Goal: Task Accomplishment & Management: Use online tool/utility

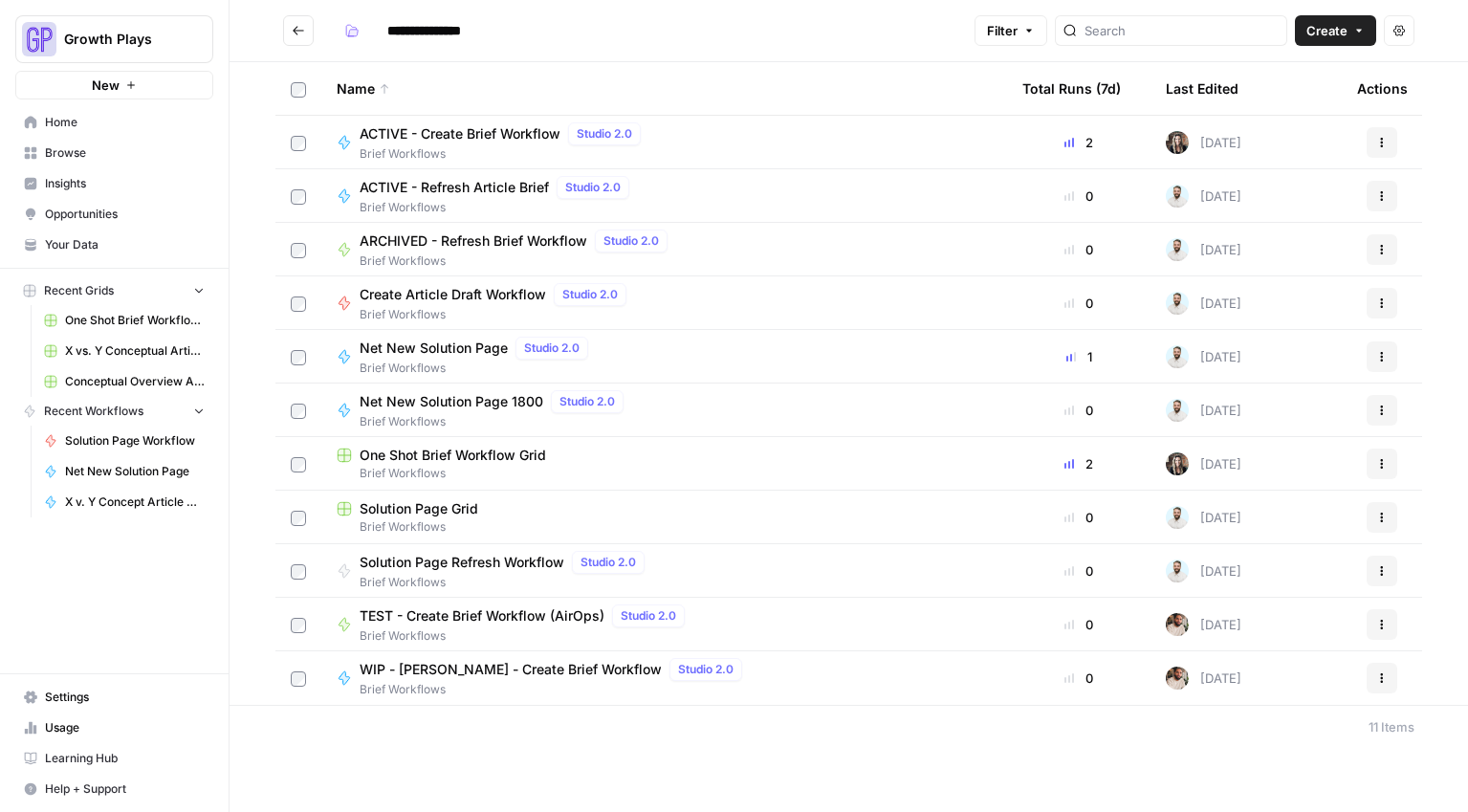
click at [104, 380] on span "Conceptual Overview Article Grid" at bounding box center [135, 380] width 140 height 17
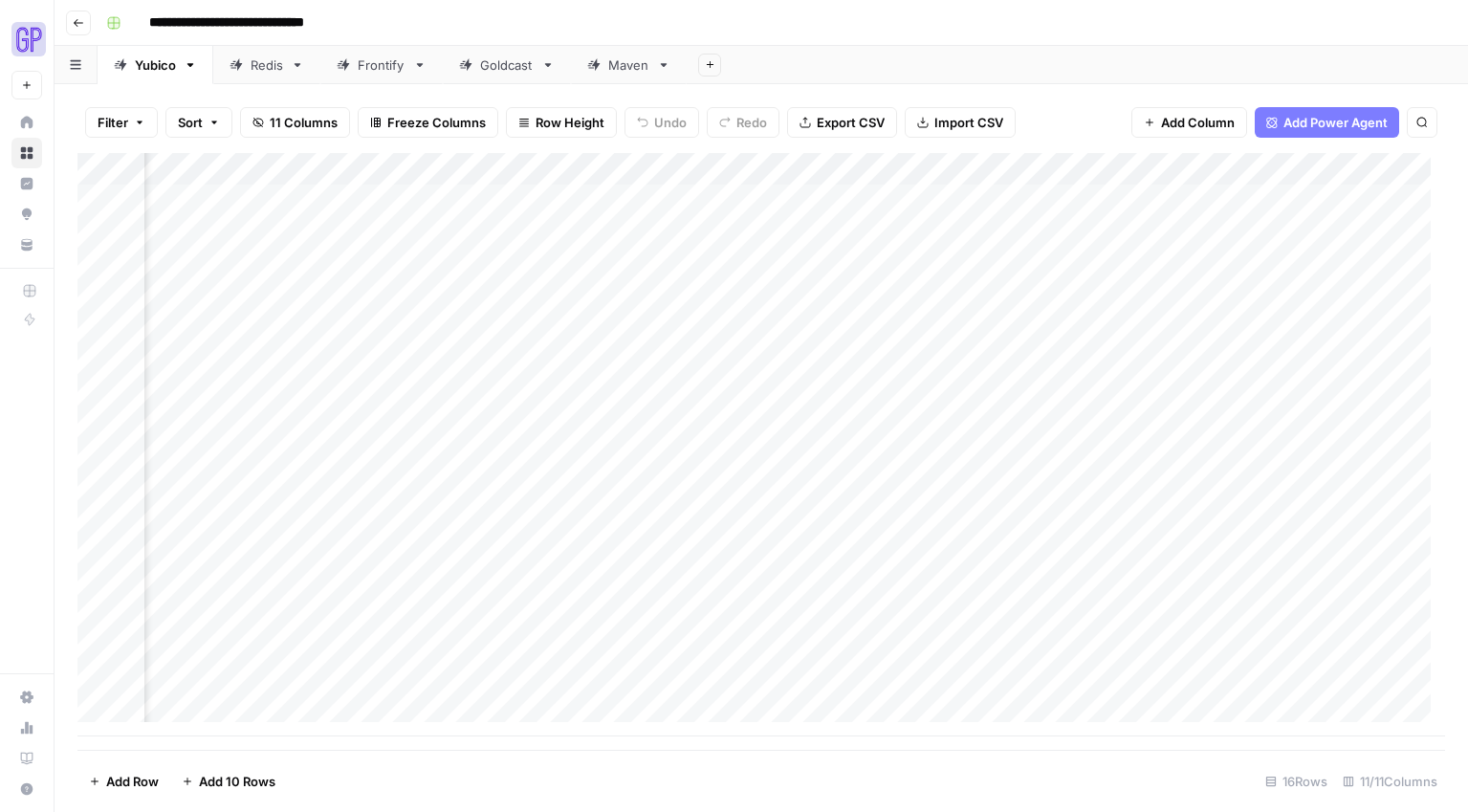
scroll to position [0, 715]
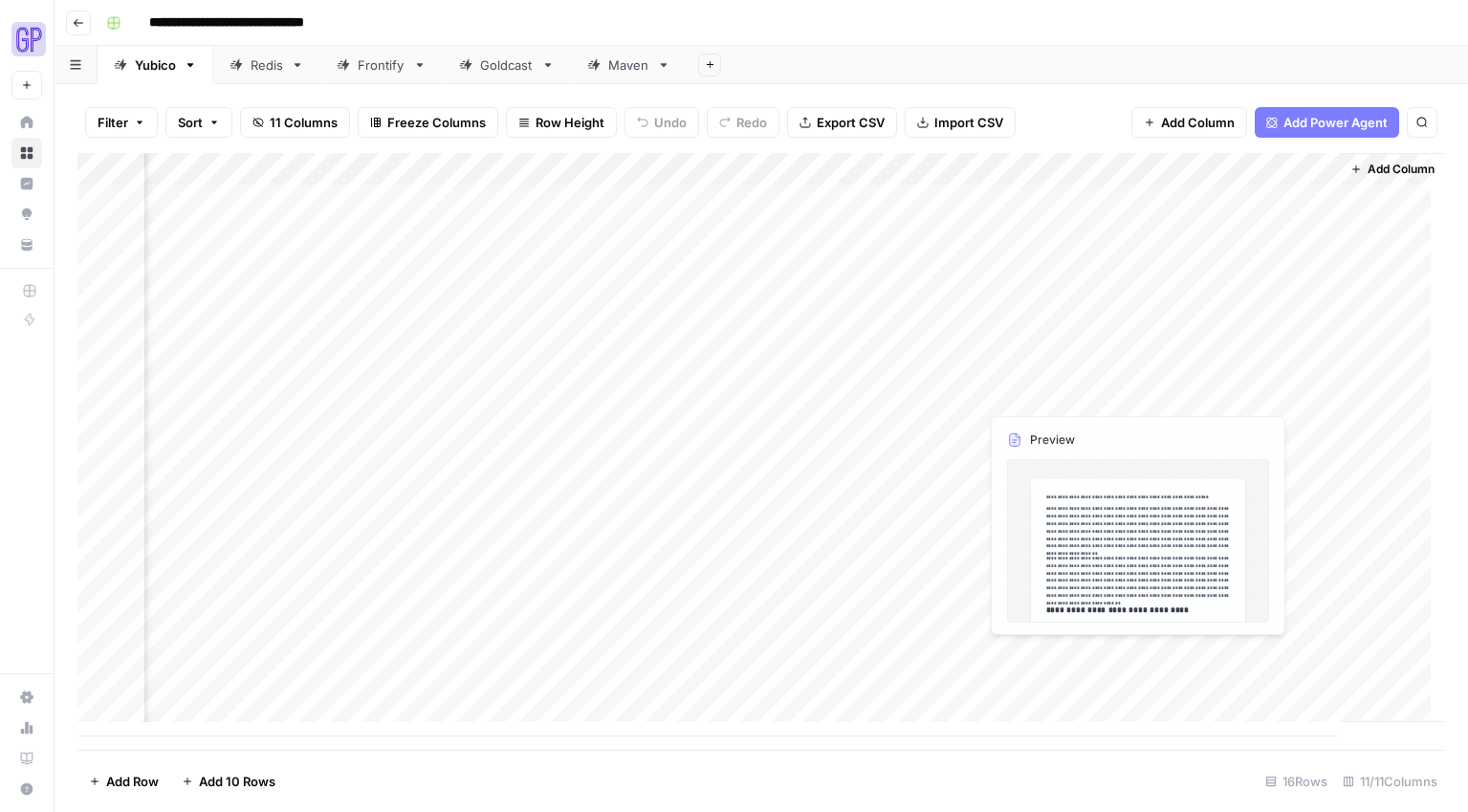
click at [1059, 627] on div "Add Column" at bounding box center [762, 444] width 1368 height 583
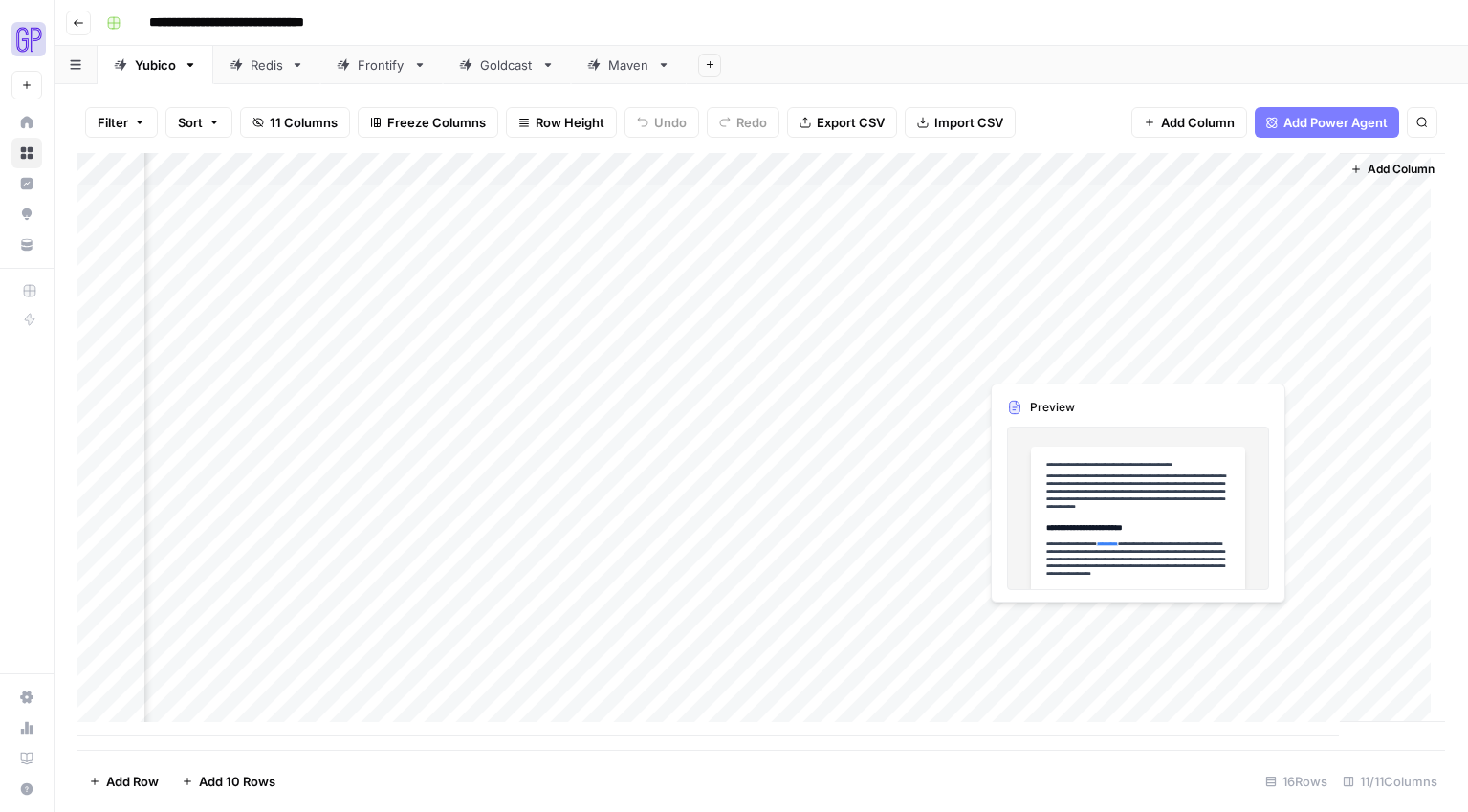
click at [1048, 631] on div "Add Column" at bounding box center [762, 444] width 1368 height 583
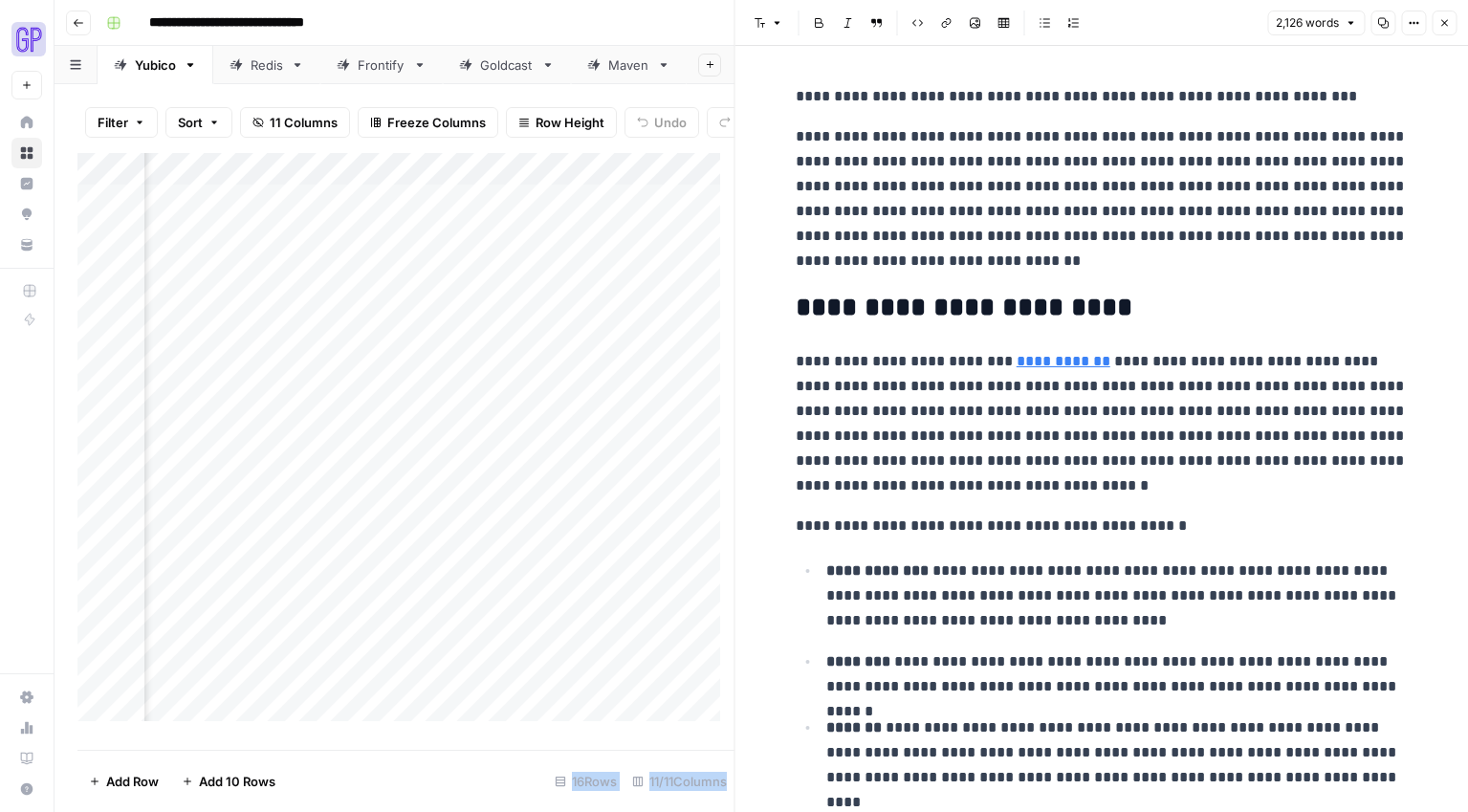
click at [1381, 21] on icon "button" at bounding box center [1383, 23] width 12 height 12
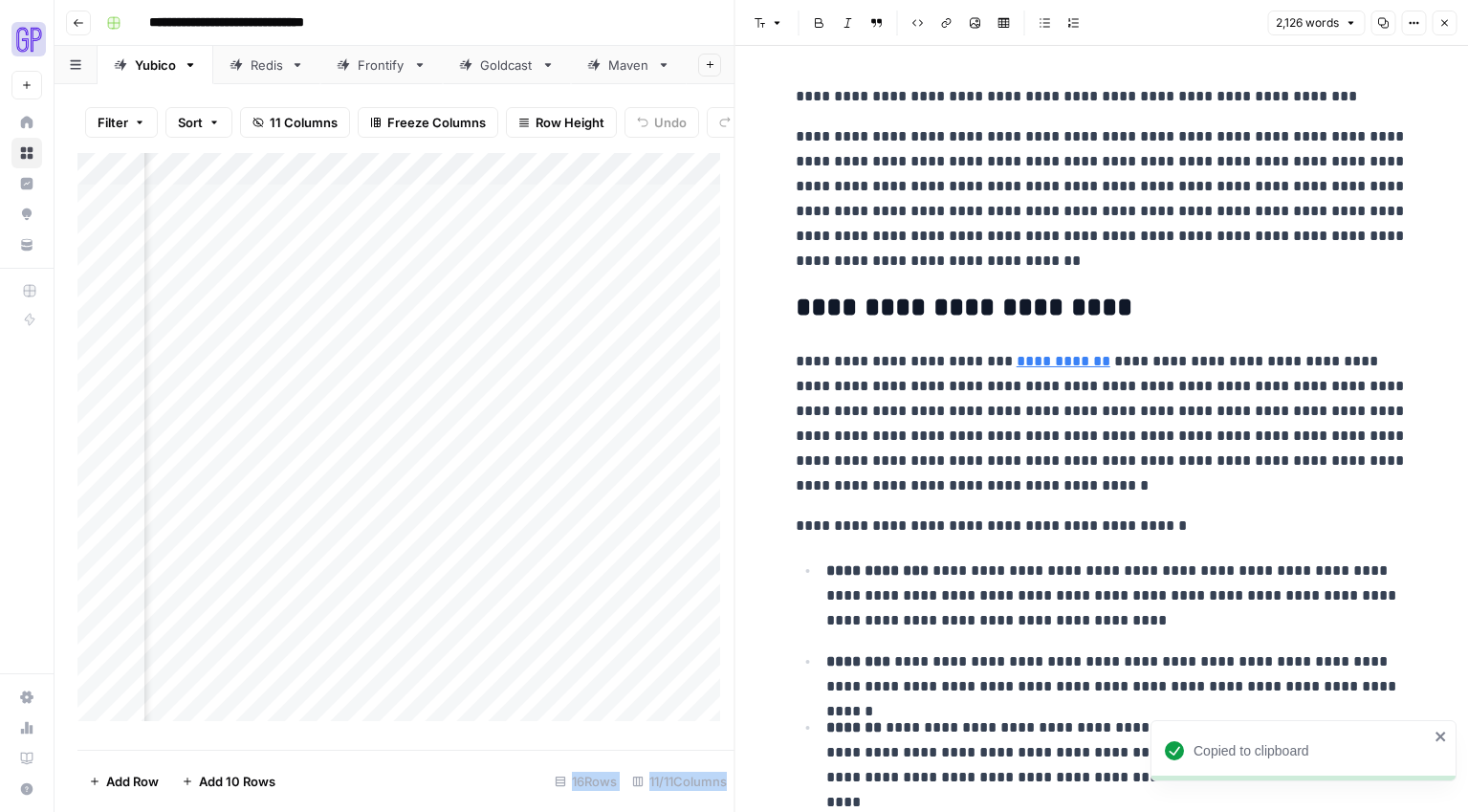
click at [1443, 17] on icon "button" at bounding box center [1444, 23] width 12 height 12
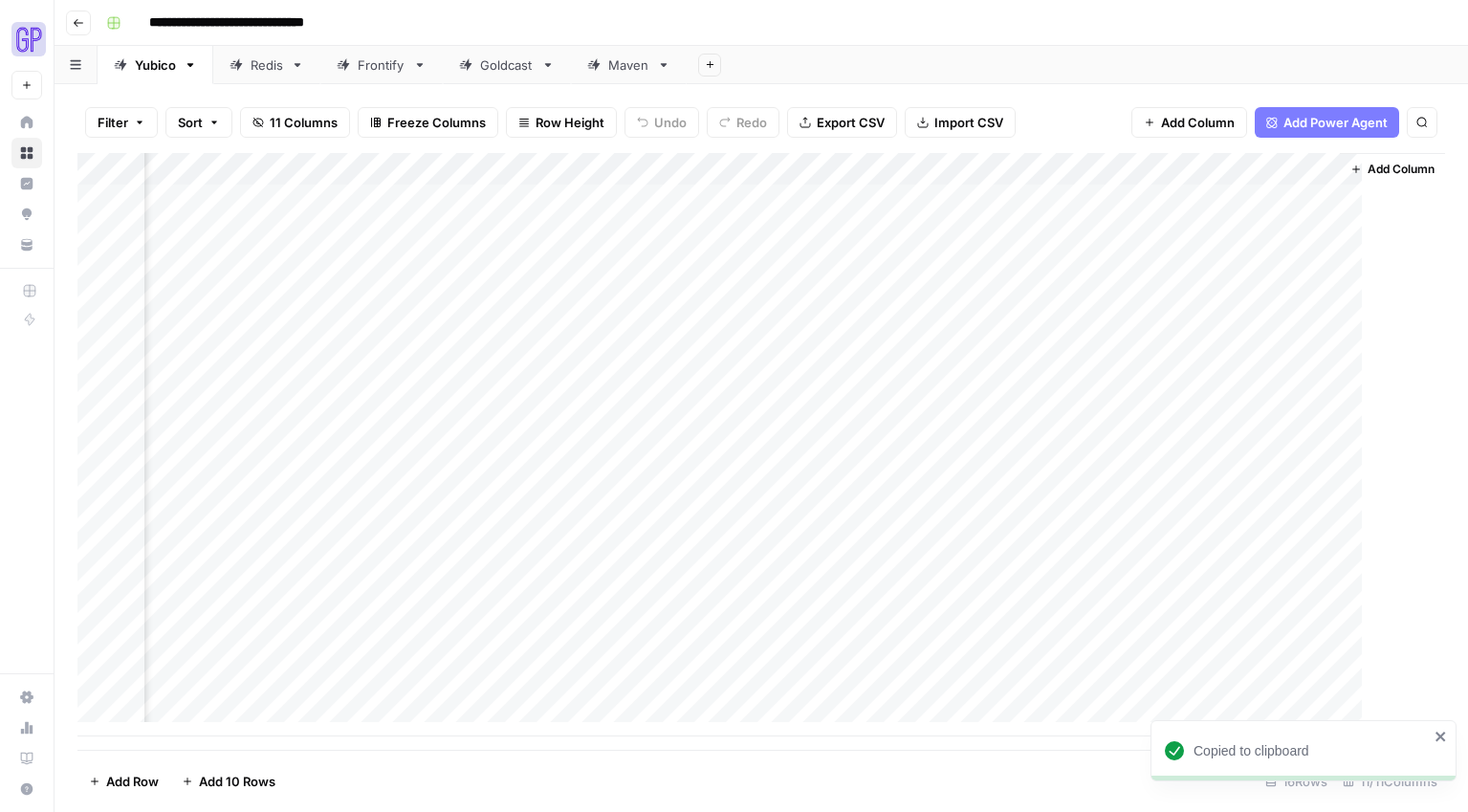
scroll to position [0, 692]
click at [1213, 618] on div "Add Column" at bounding box center [762, 444] width 1368 height 583
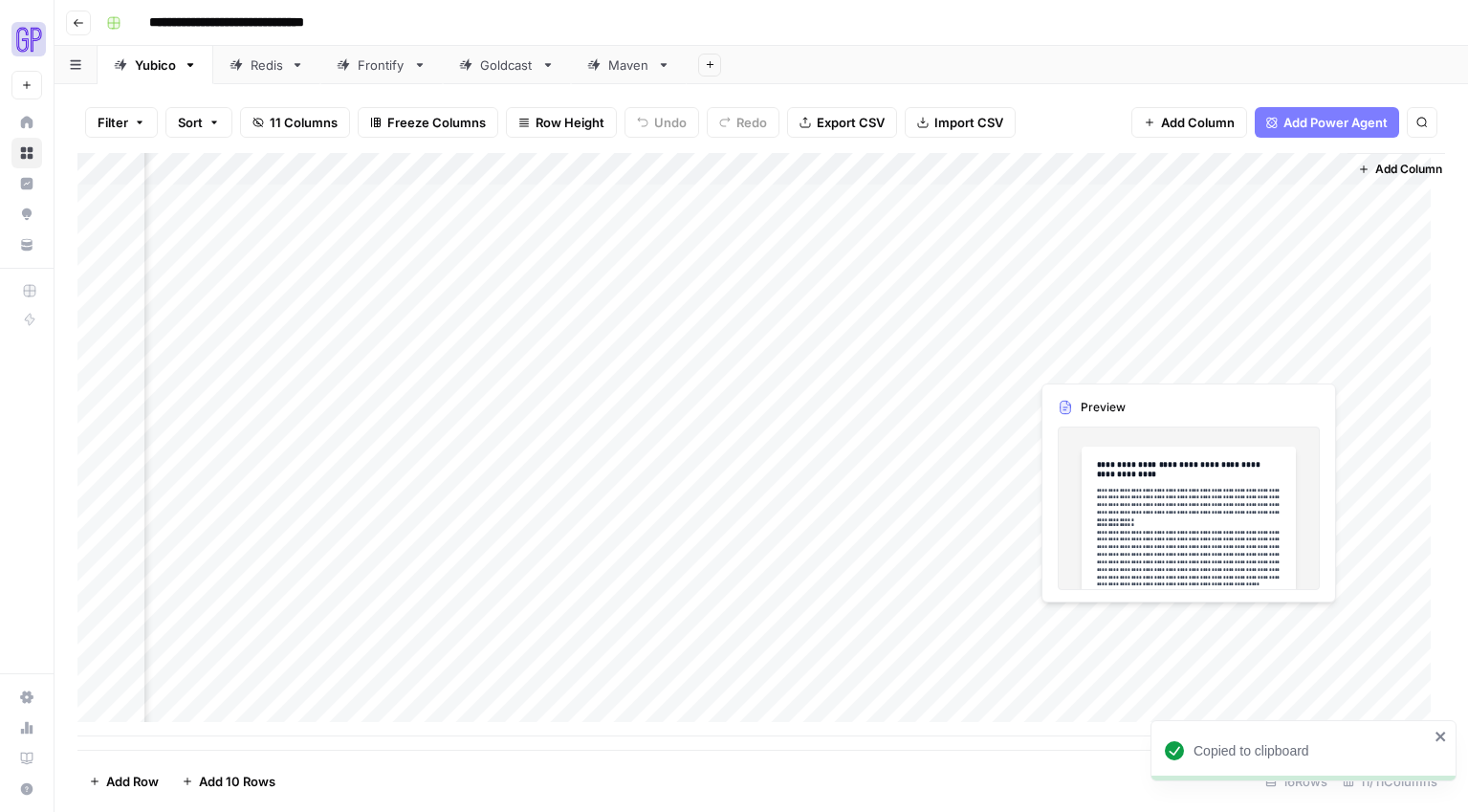
click at [1213, 618] on div "Add Column" at bounding box center [762, 444] width 1368 height 583
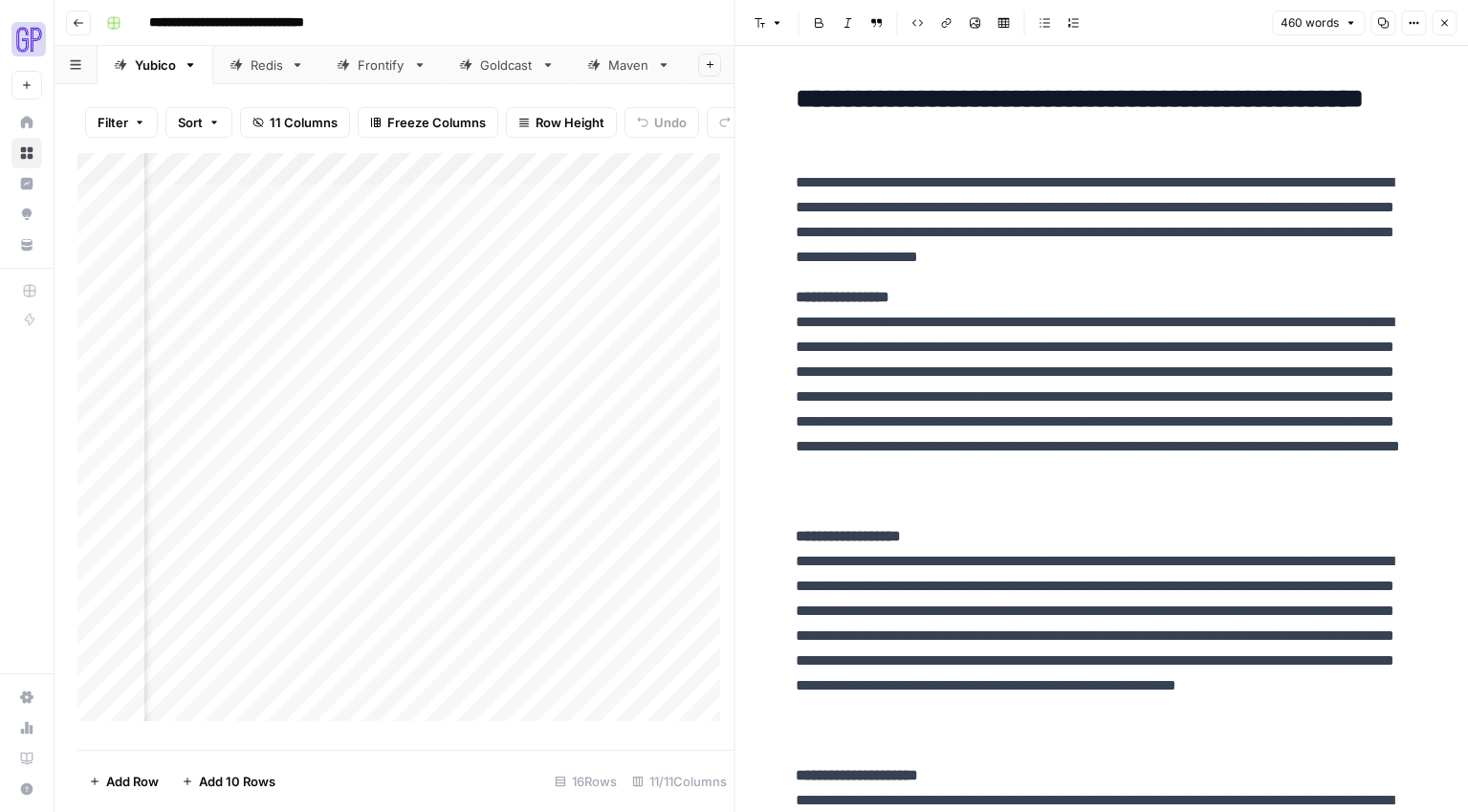
click at [1387, 21] on icon "button" at bounding box center [1383, 23] width 11 height 11
click at [1380, 21] on icon "button" at bounding box center [1383, 23] width 12 height 12
click at [1445, 21] on icon "button" at bounding box center [1444, 23] width 7 height 7
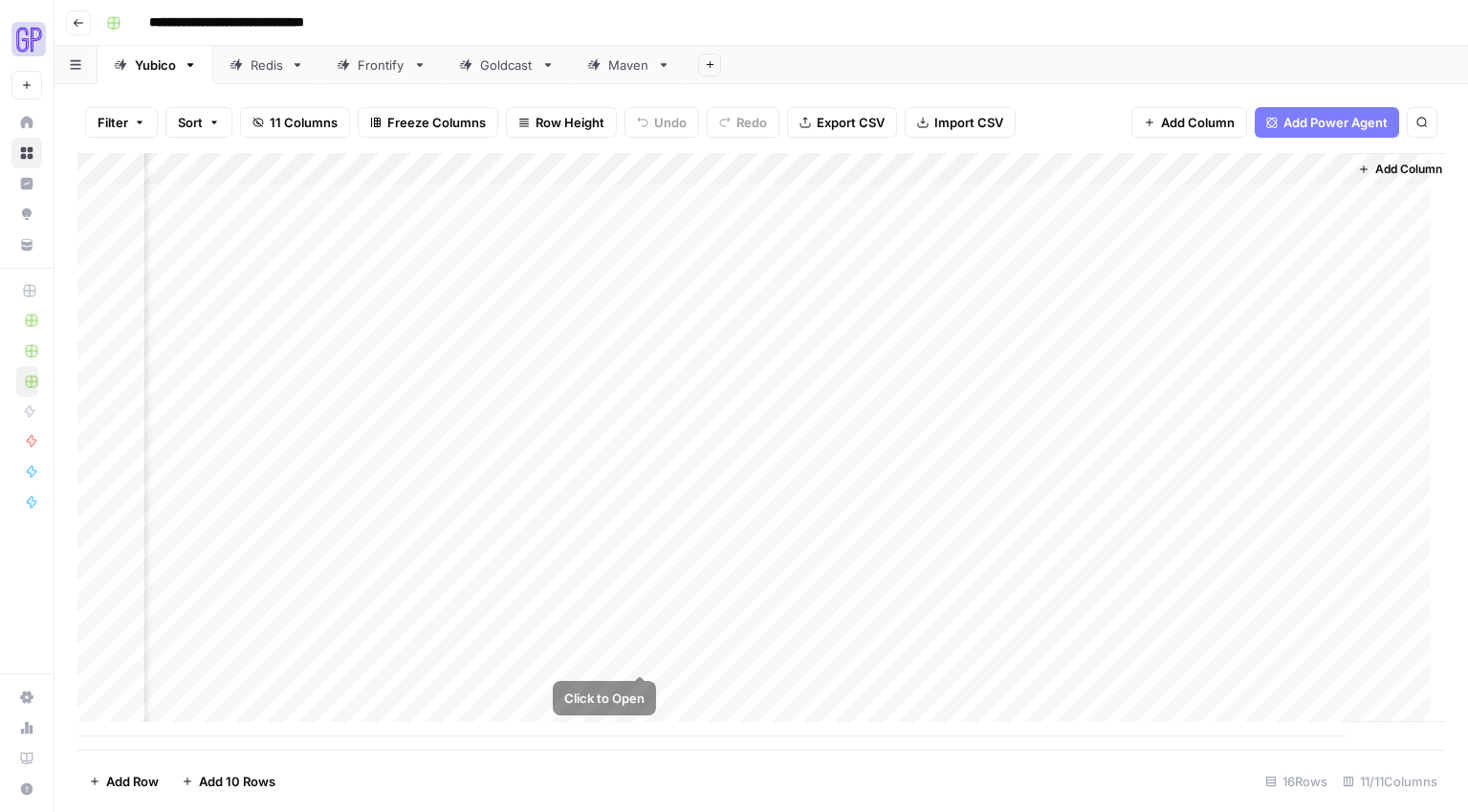
click at [684, 623] on div "Add Column" at bounding box center [762, 444] width 1368 height 583
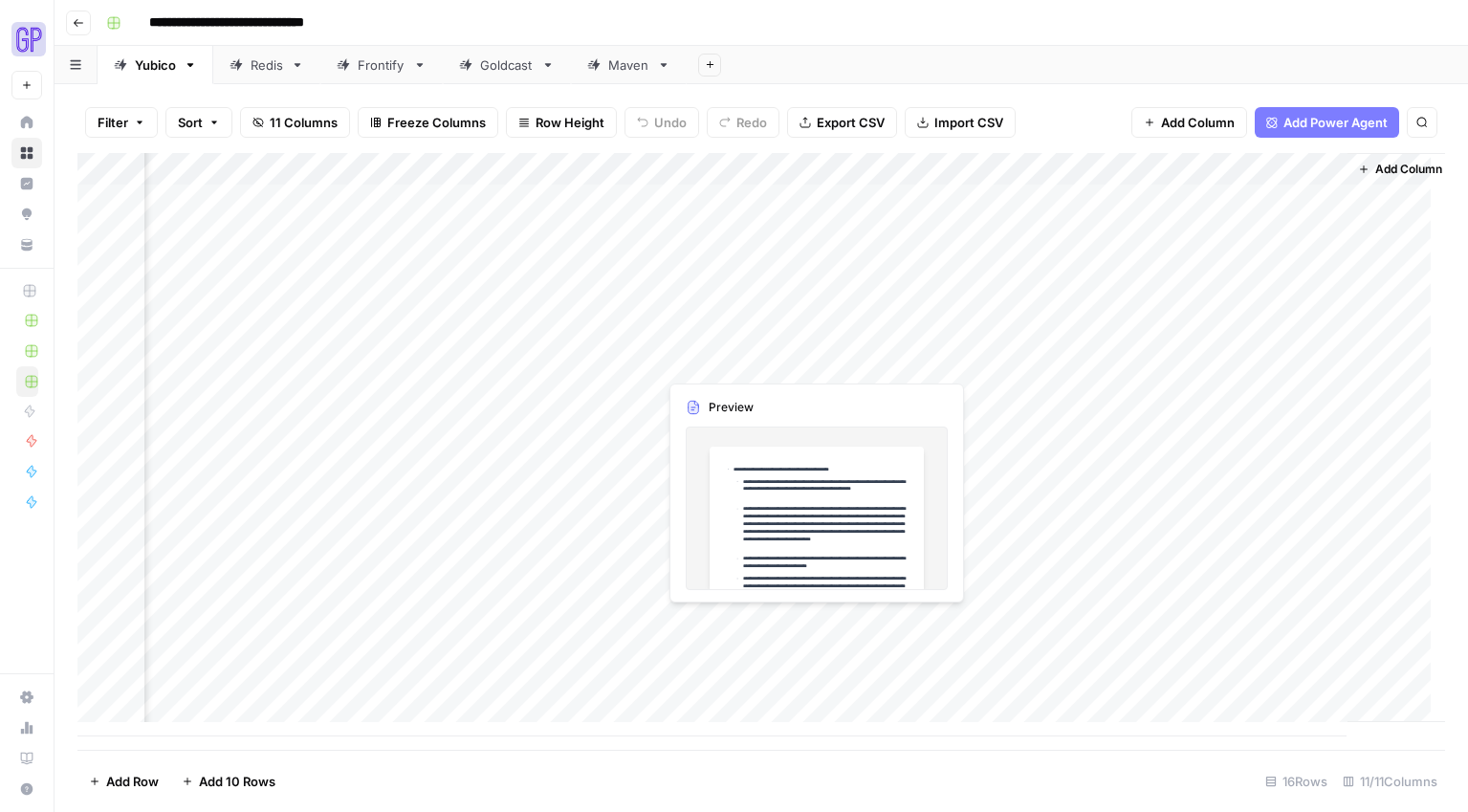
click at [673, 624] on div "Add Column" at bounding box center [762, 444] width 1368 height 583
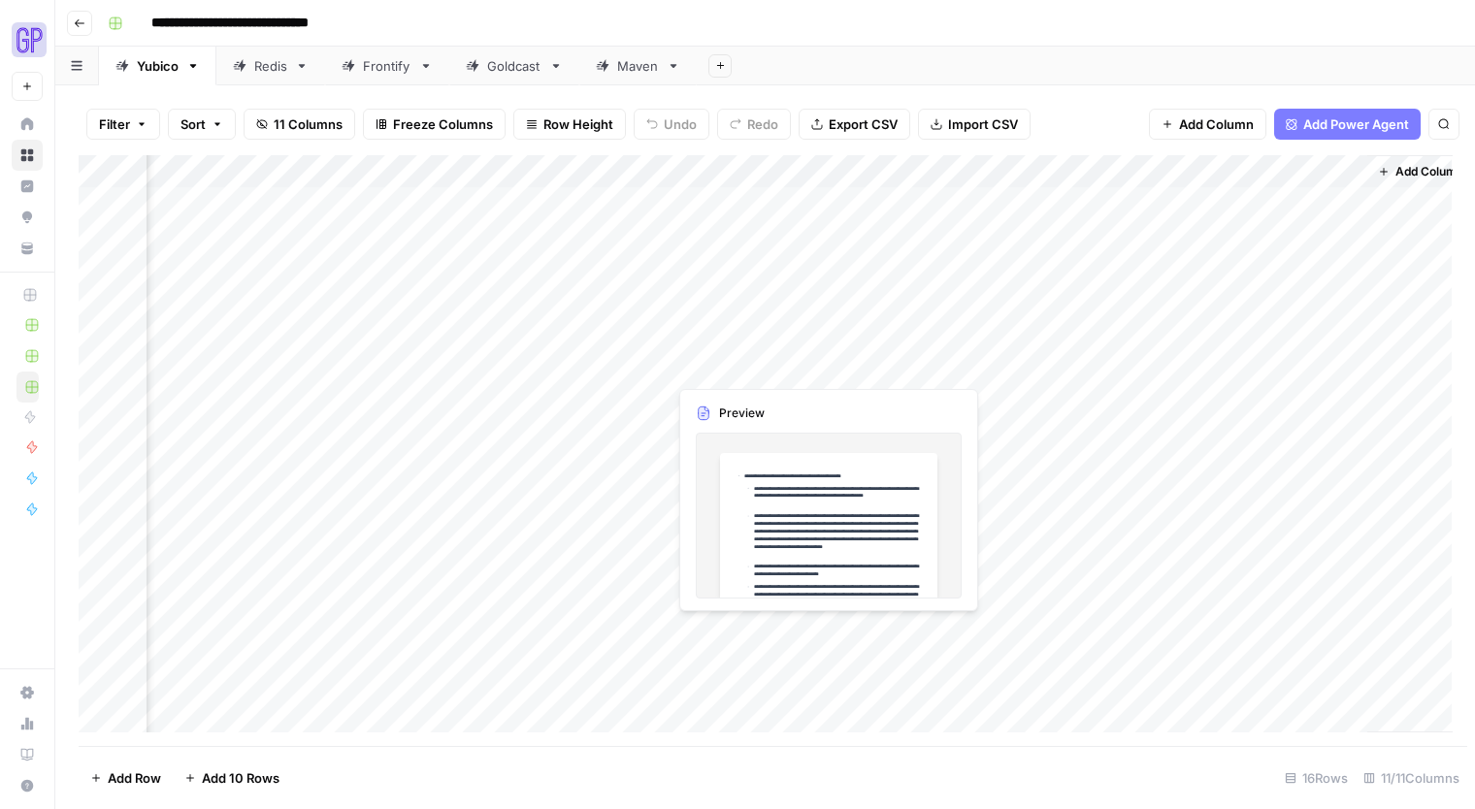
click at [683, 633] on div at bounding box center [756, 632] width 178 height 36
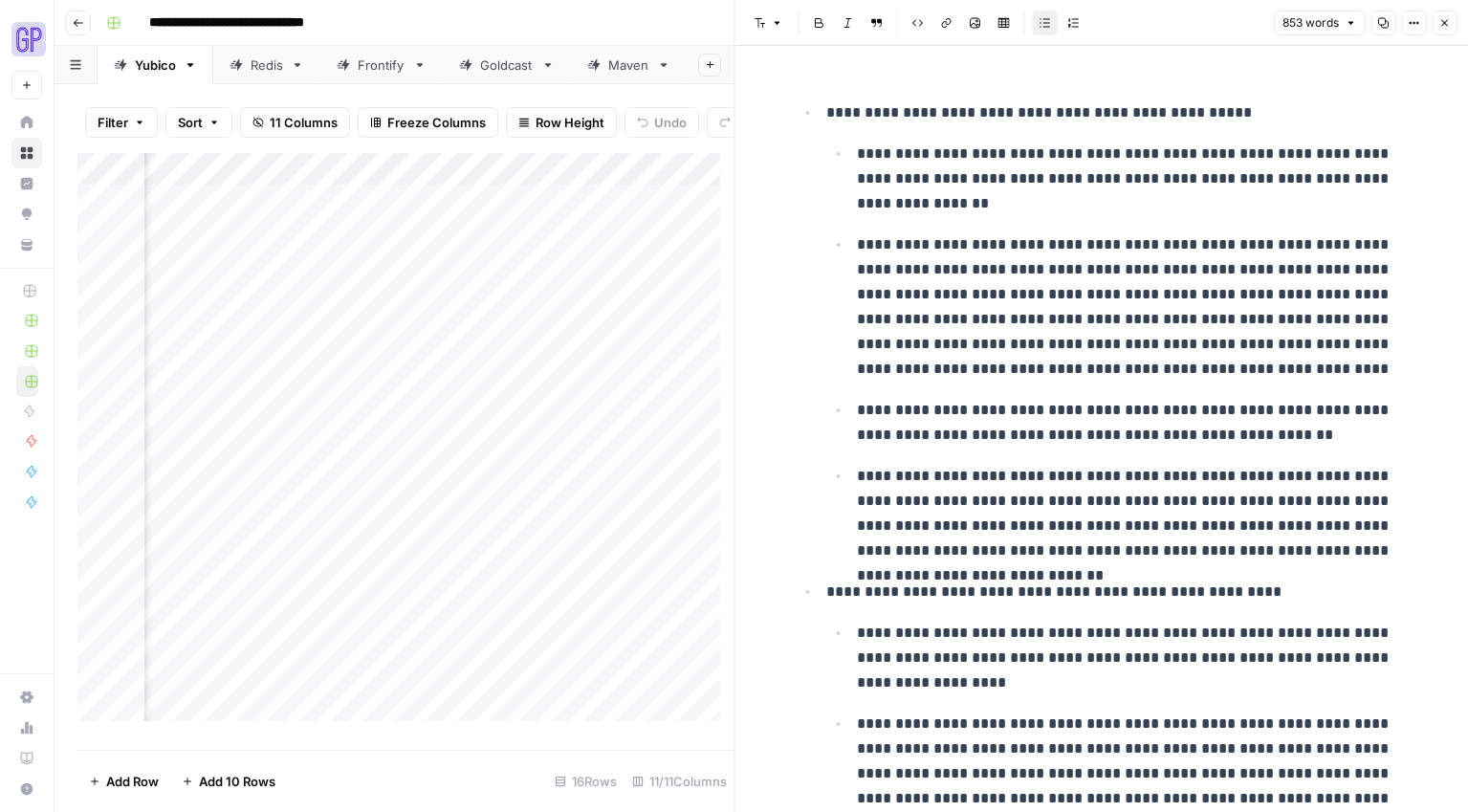
click at [1384, 23] on icon "button" at bounding box center [1383, 23] width 12 height 12
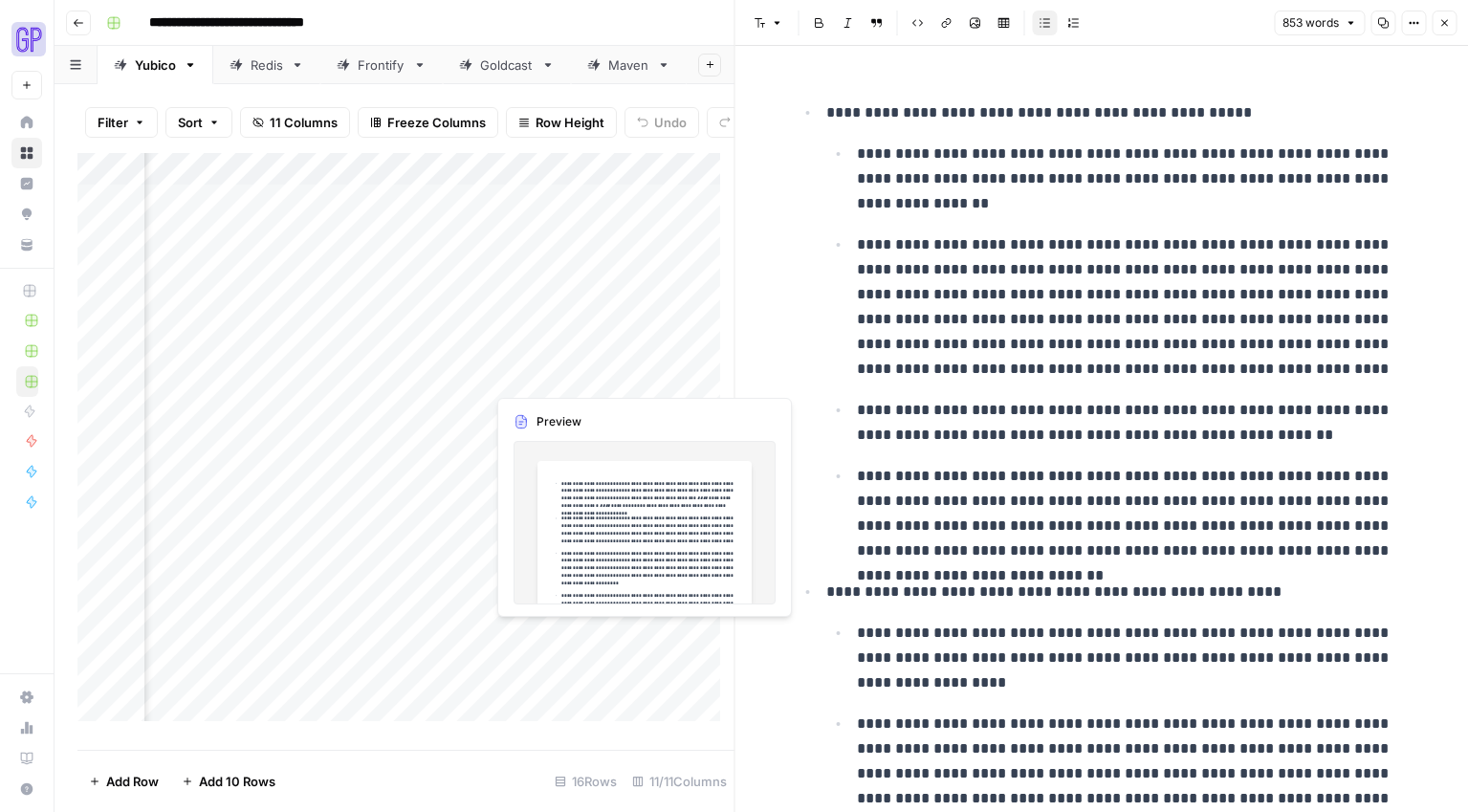
click at [557, 631] on div "Add Column" at bounding box center [406, 443] width 658 height 582
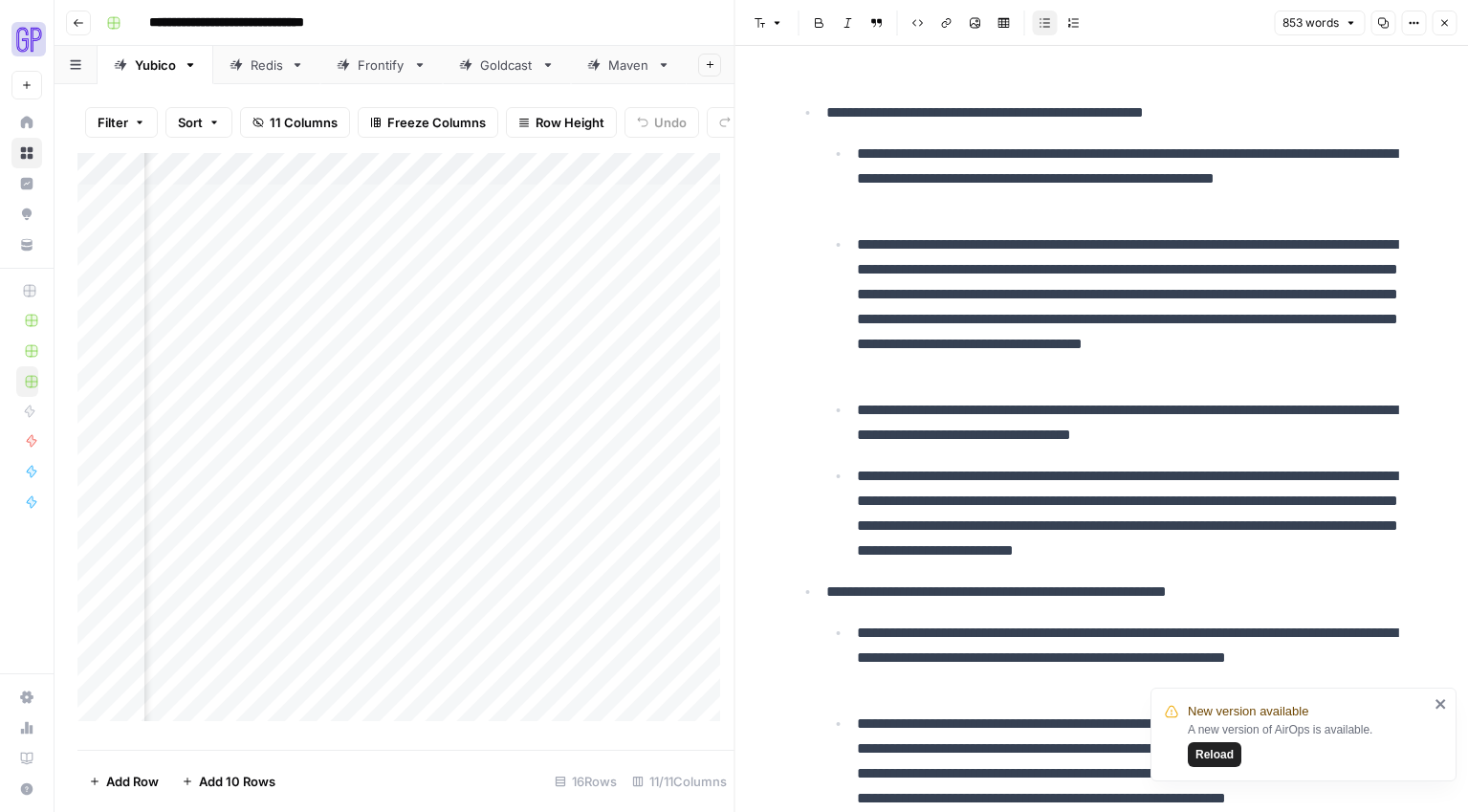
click at [549, 640] on div "Add Column" at bounding box center [406, 443] width 658 height 582
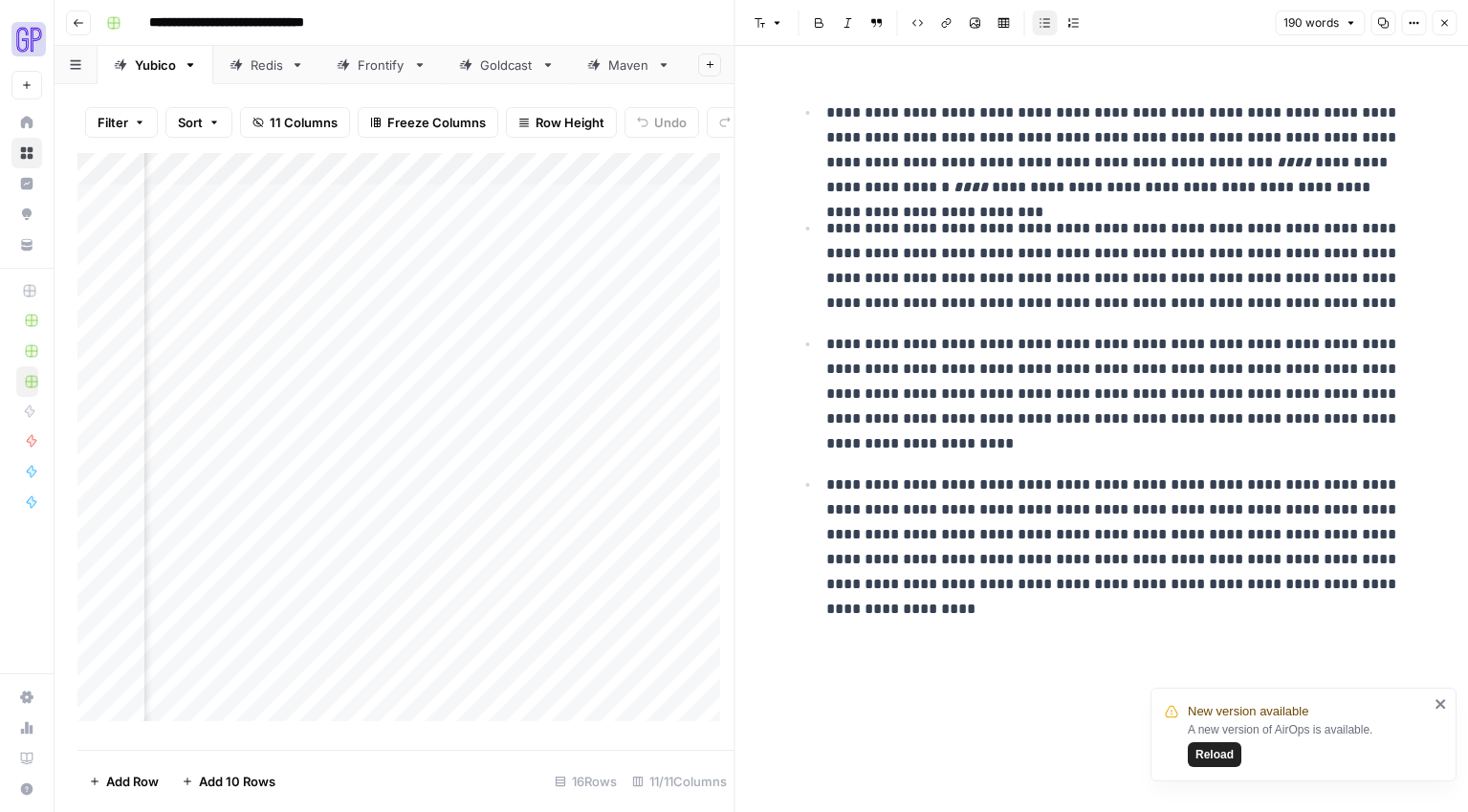
click at [1454, 26] on button "Close" at bounding box center [1444, 23] width 25 height 25
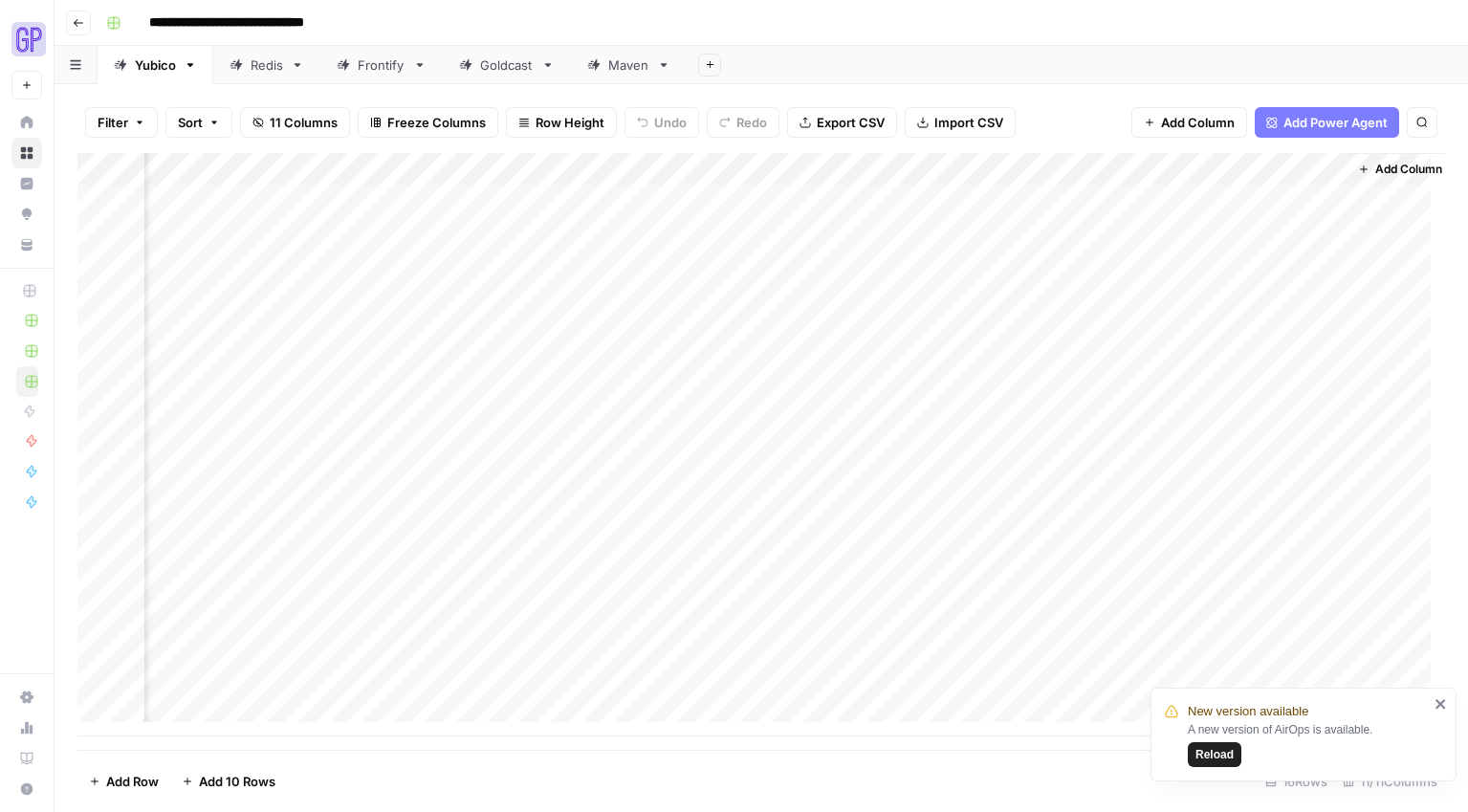
click at [564, 618] on div "Add Column" at bounding box center [762, 444] width 1368 height 583
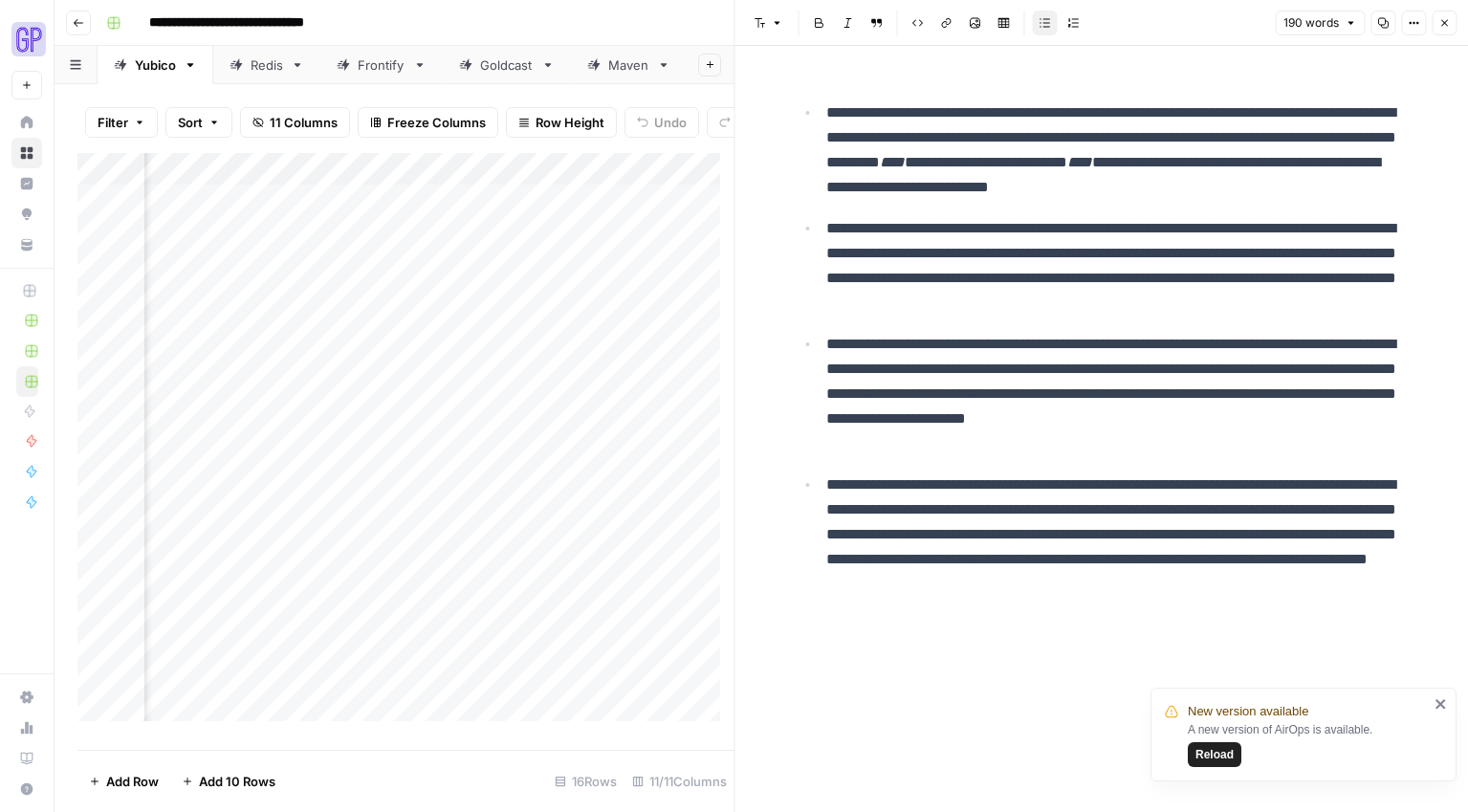
click at [1378, 23] on icon "button" at bounding box center [1383, 23] width 11 height 11
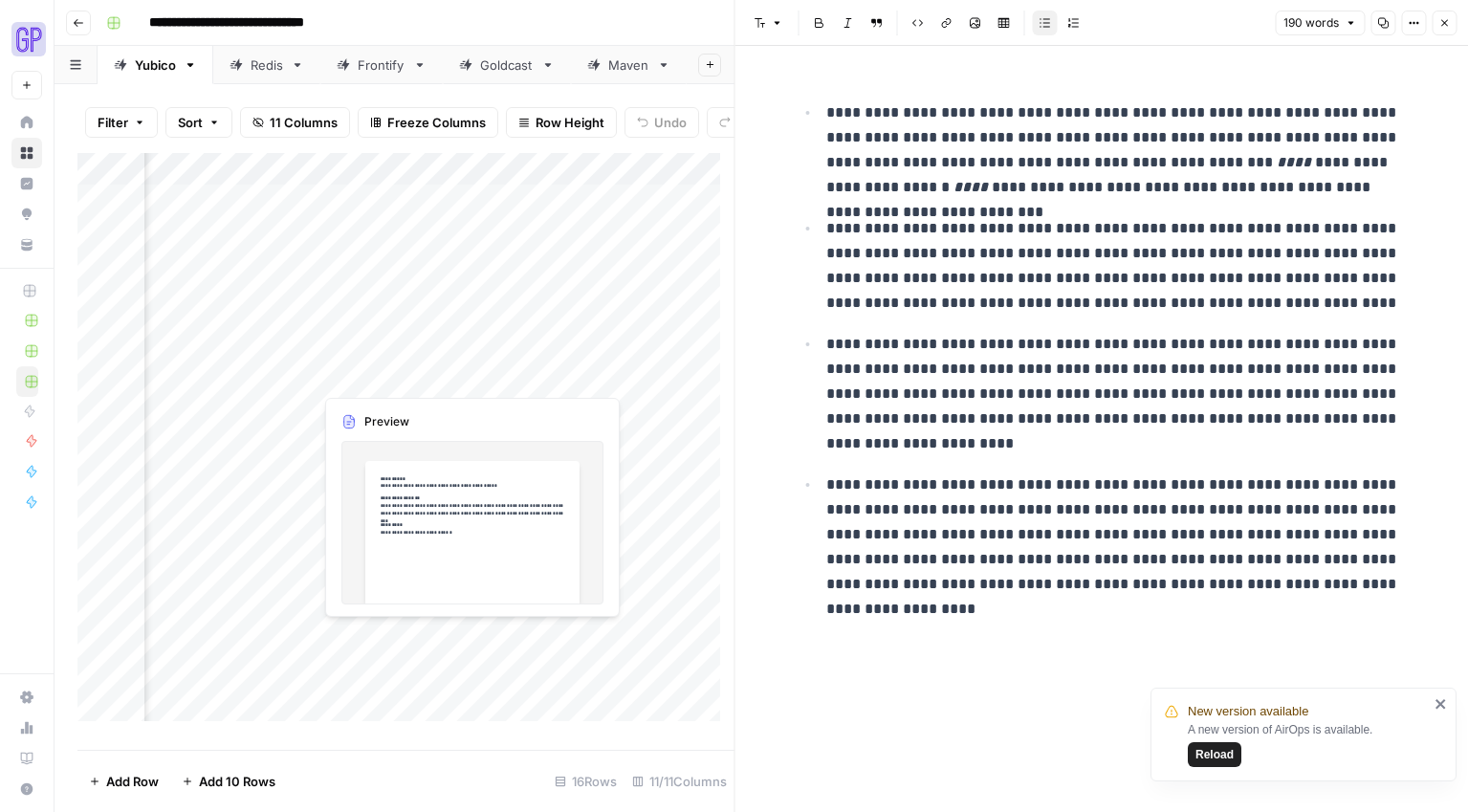
click at [384, 640] on div "Add Column" at bounding box center [406, 443] width 658 height 582
click at [426, 627] on div "Add Column" at bounding box center [406, 443] width 658 height 582
click at [426, 627] on div at bounding box center [400, 638] width 175 height 35
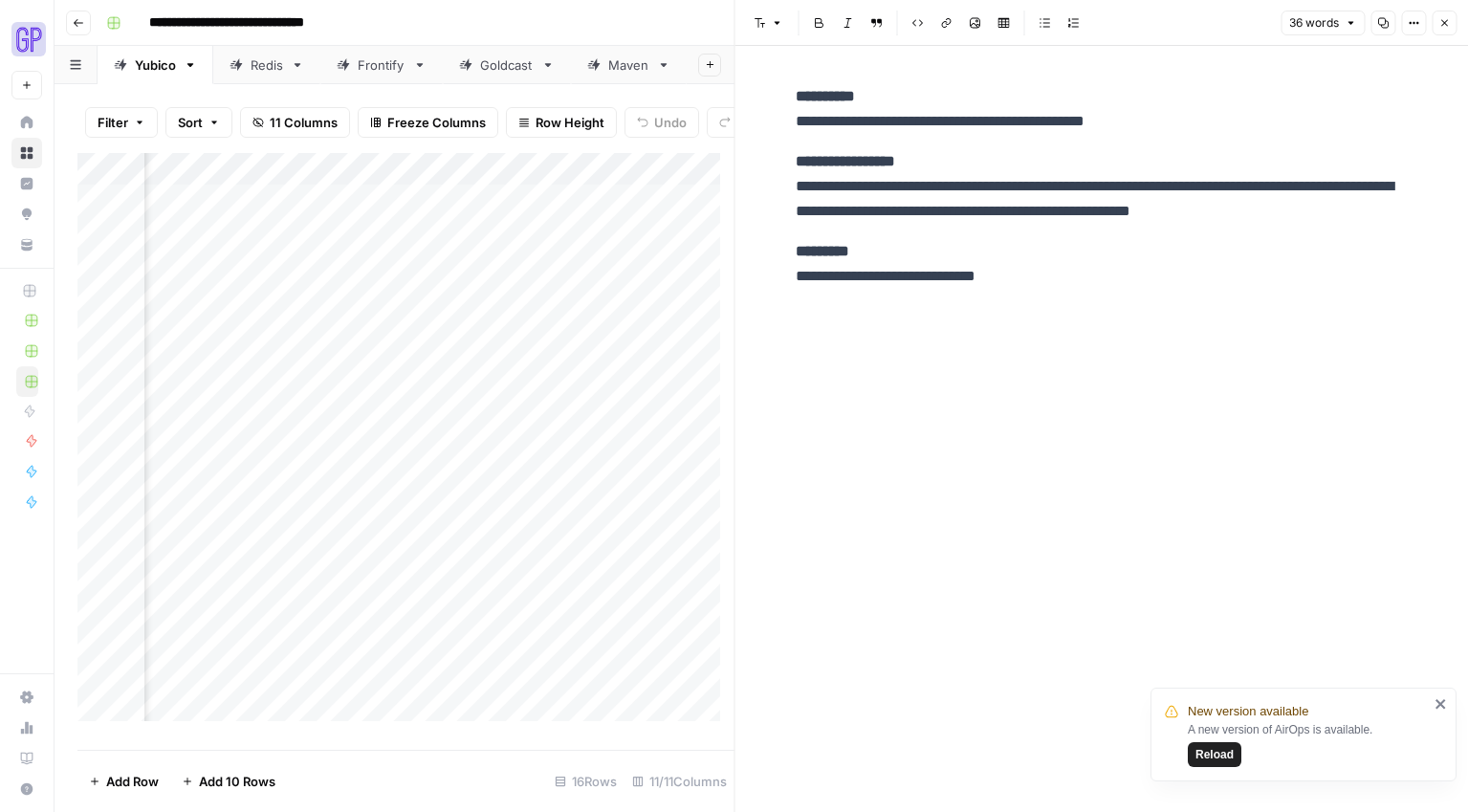
click at [1387, 25] on icon "button" at bounding box center [1383, 23] width 11 height 11
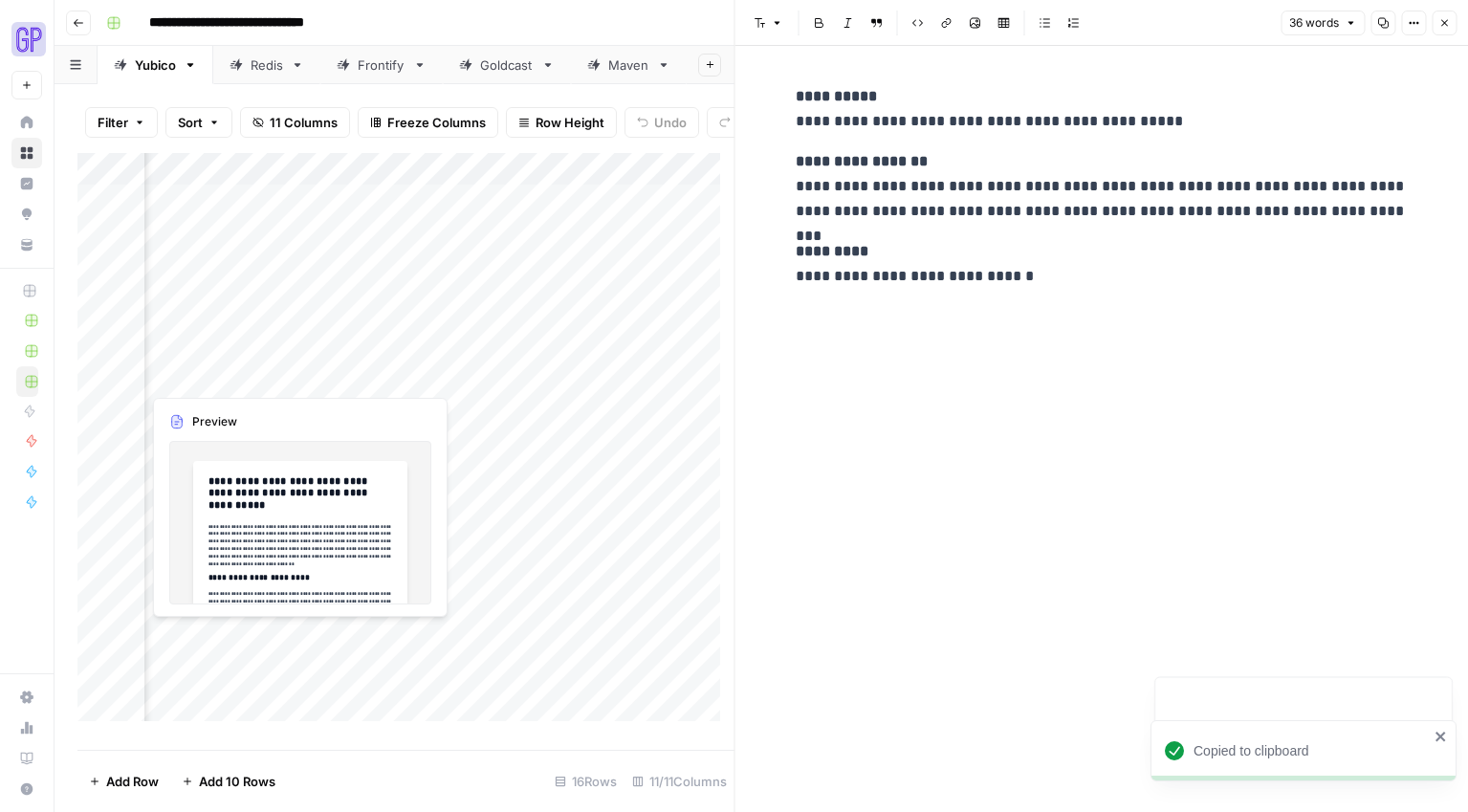
click at [252, 635] on div "Add Column" at bounding box center [406, 443] width 658 height 582
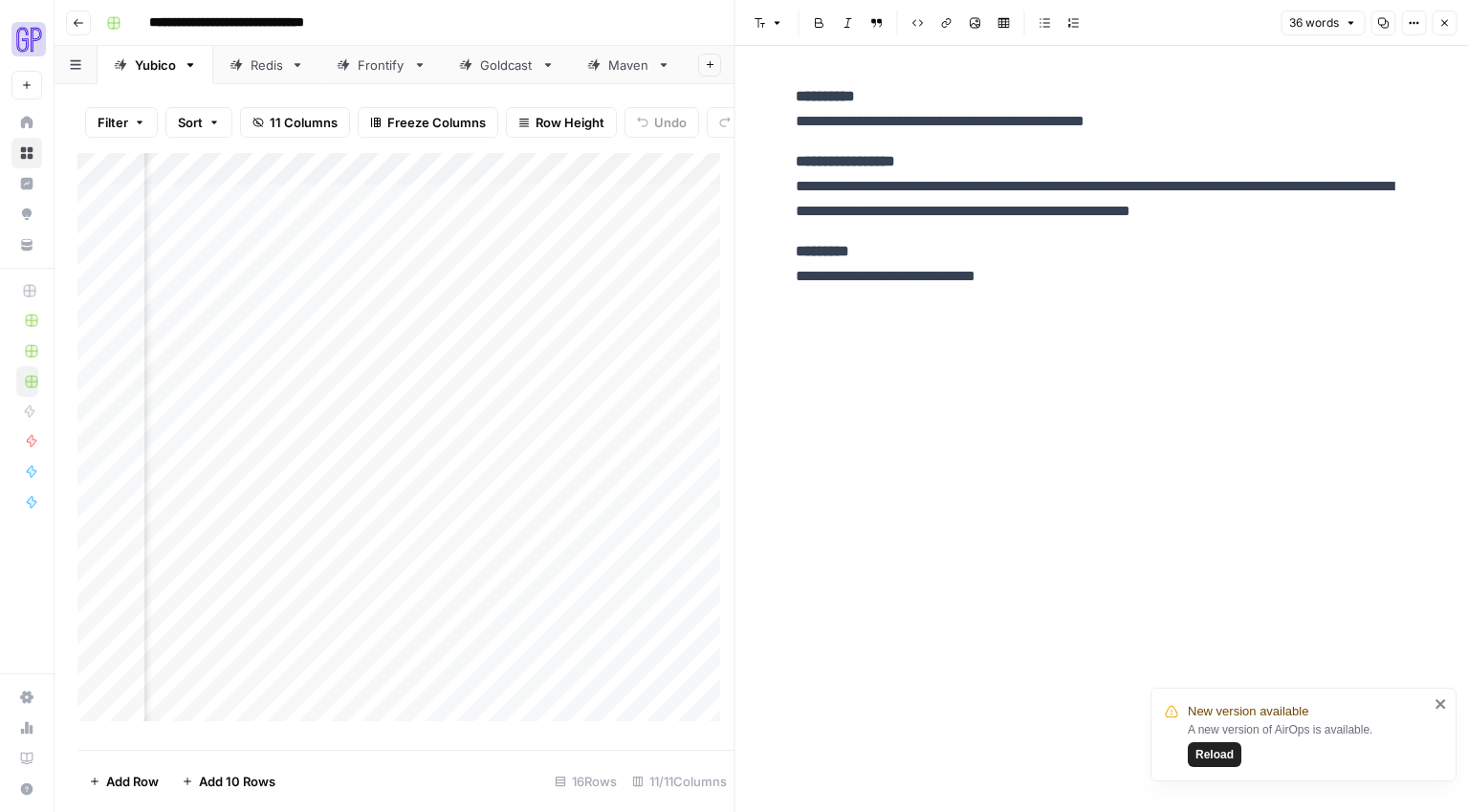
click at [1351, 481] on div "**********" at bounding box center [1102, 429] width 635 height 766
click at [1442, 22] on icon "button" at bounding box center [1444, 23] width 12 height 12
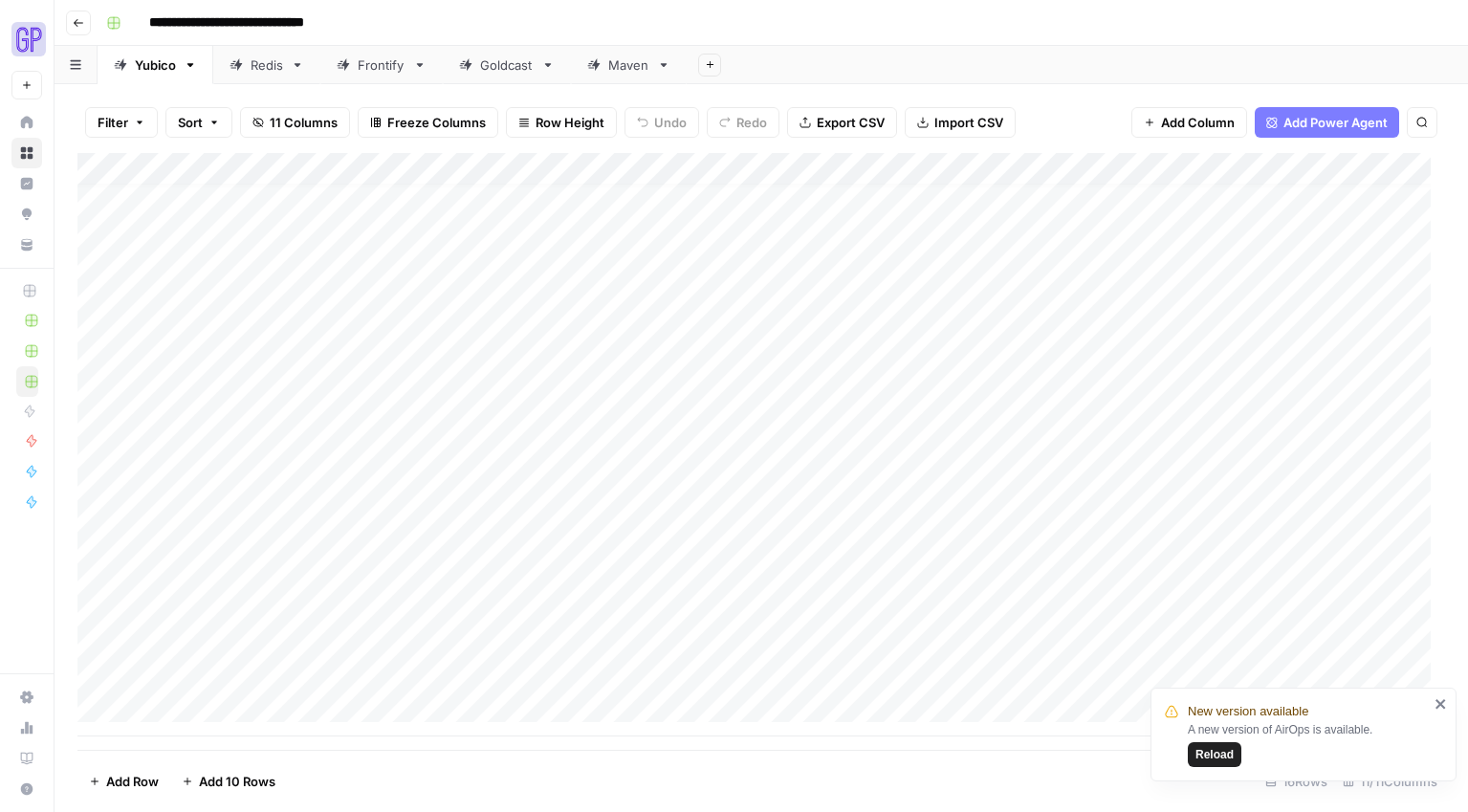
click at [336, 721] on div "Add Column" at bounding box center [762, 444] width 1368 height 583
click at [1084, 620] on div "Add Column" at bounding box center [762, 450] width 1368 height 596
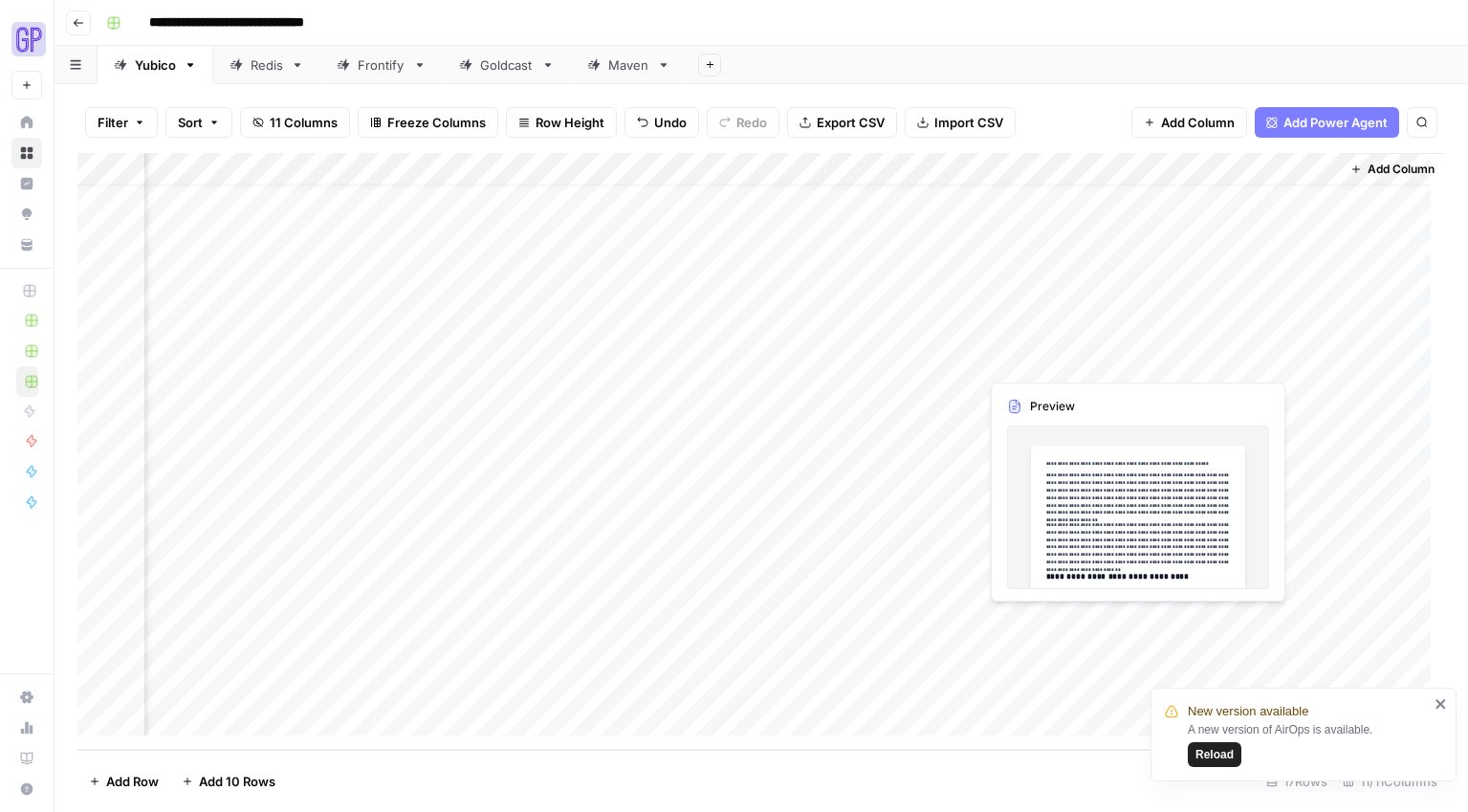
click at [1084, 620] on div "Add Column" at bounding box center [762, 450] width 1368 height 596
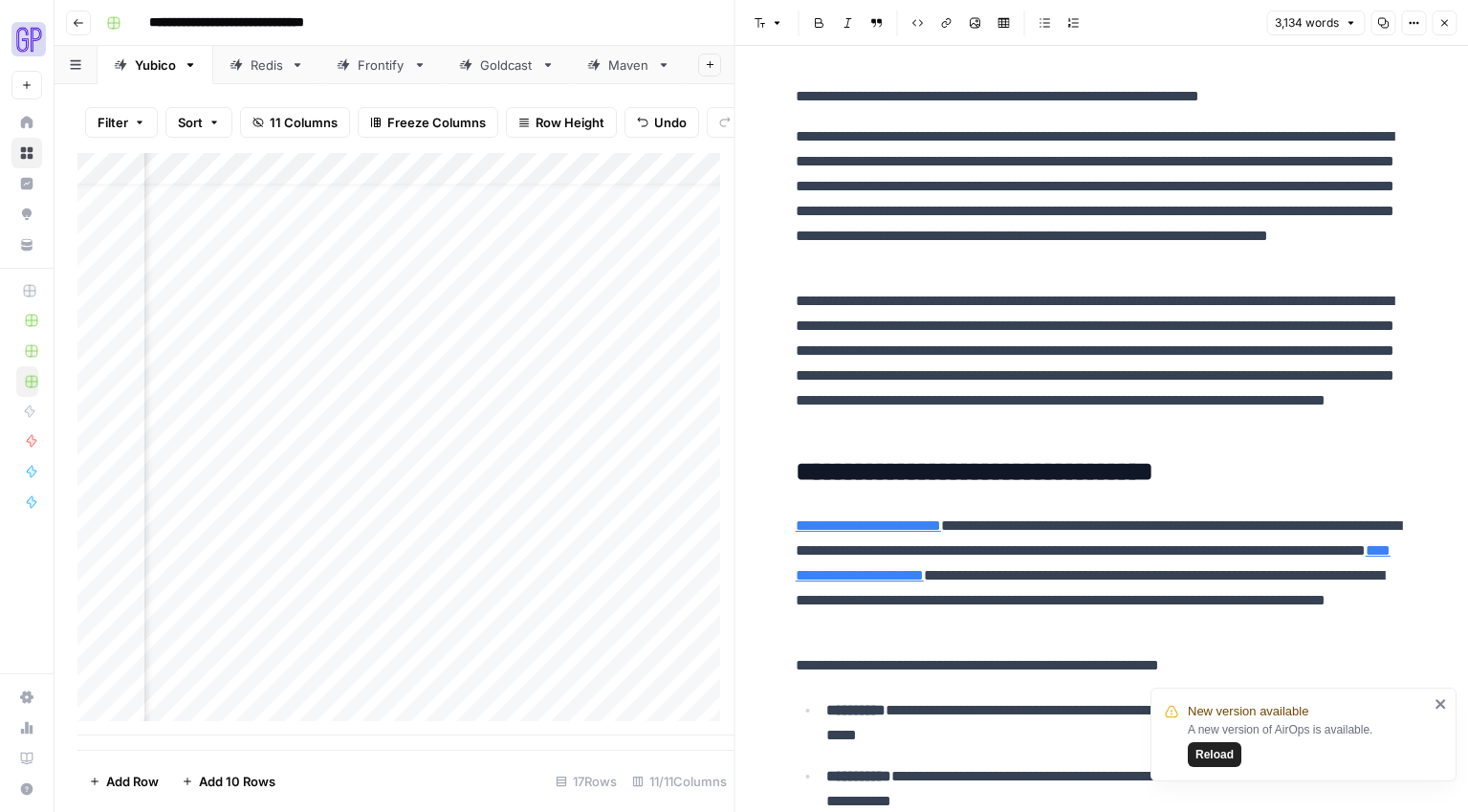
click at [1382, 17] on icon "button" at bounding box center [1383, 23] width 12 height 12
click at [1438, 20] on icon "button" at bounding box center [1444, 23] width 12 height 12
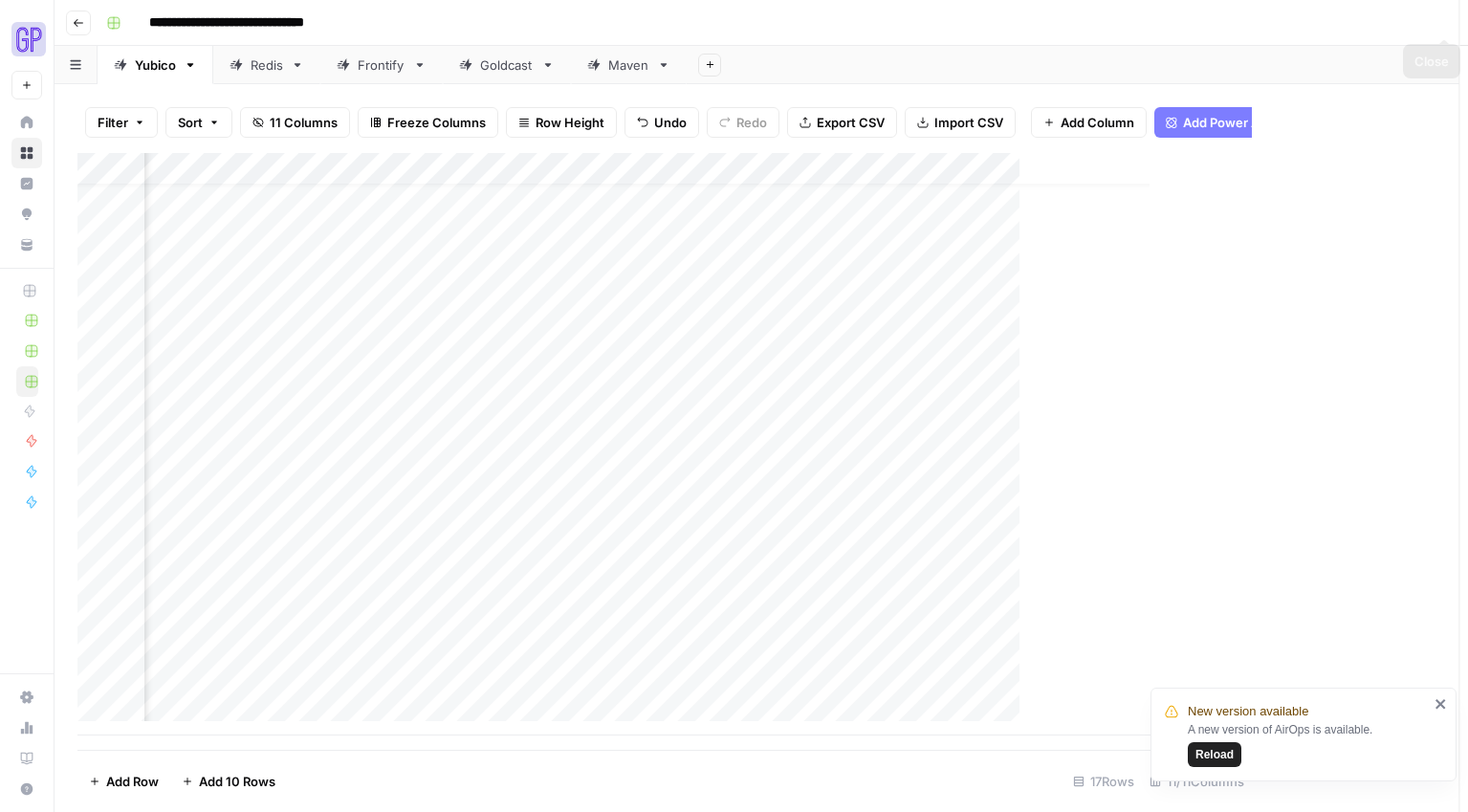
scroll to position [34, 692]
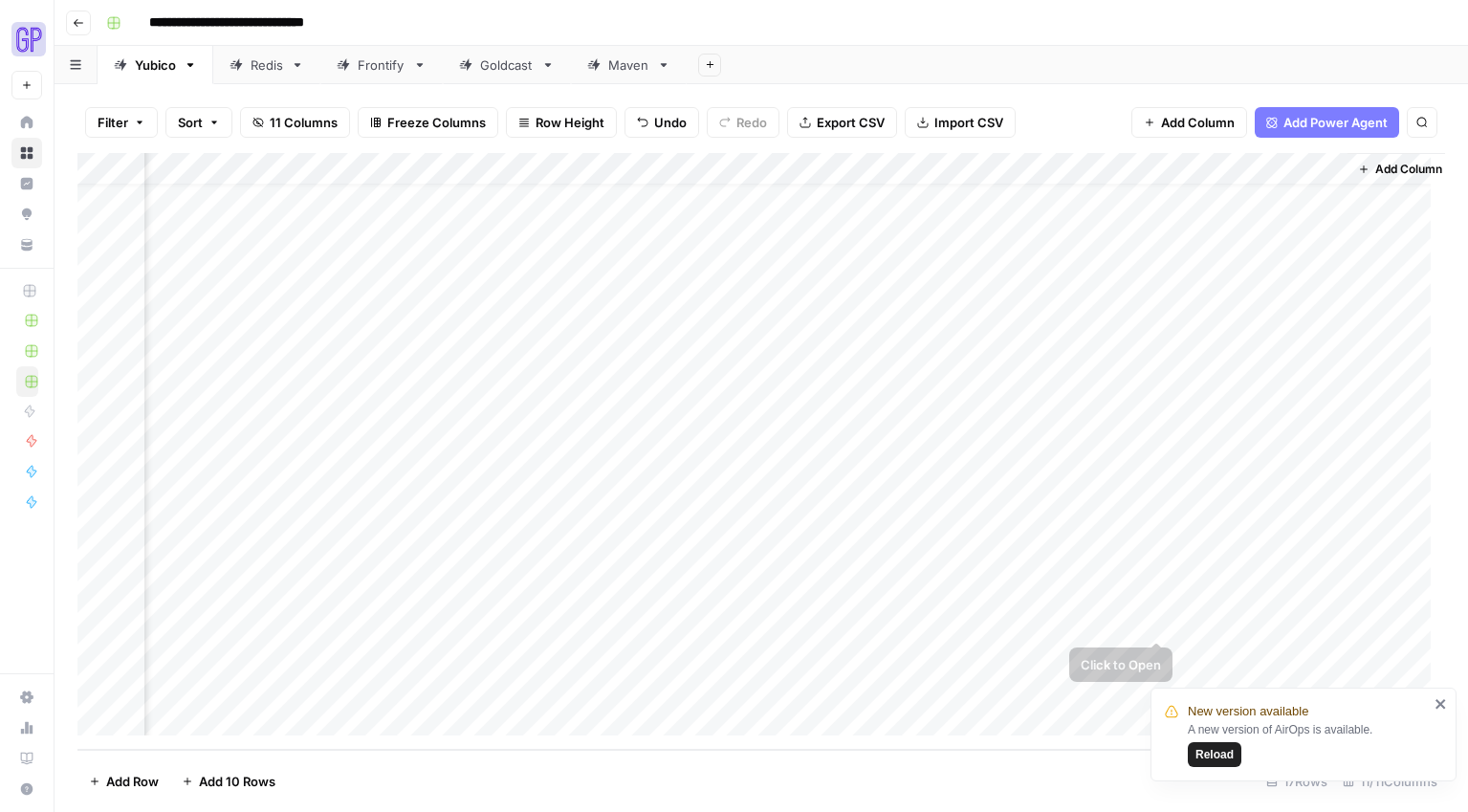
click at [1228, 623] on div "Add Column" at bounding box center [762, 450] width 1368 height 596
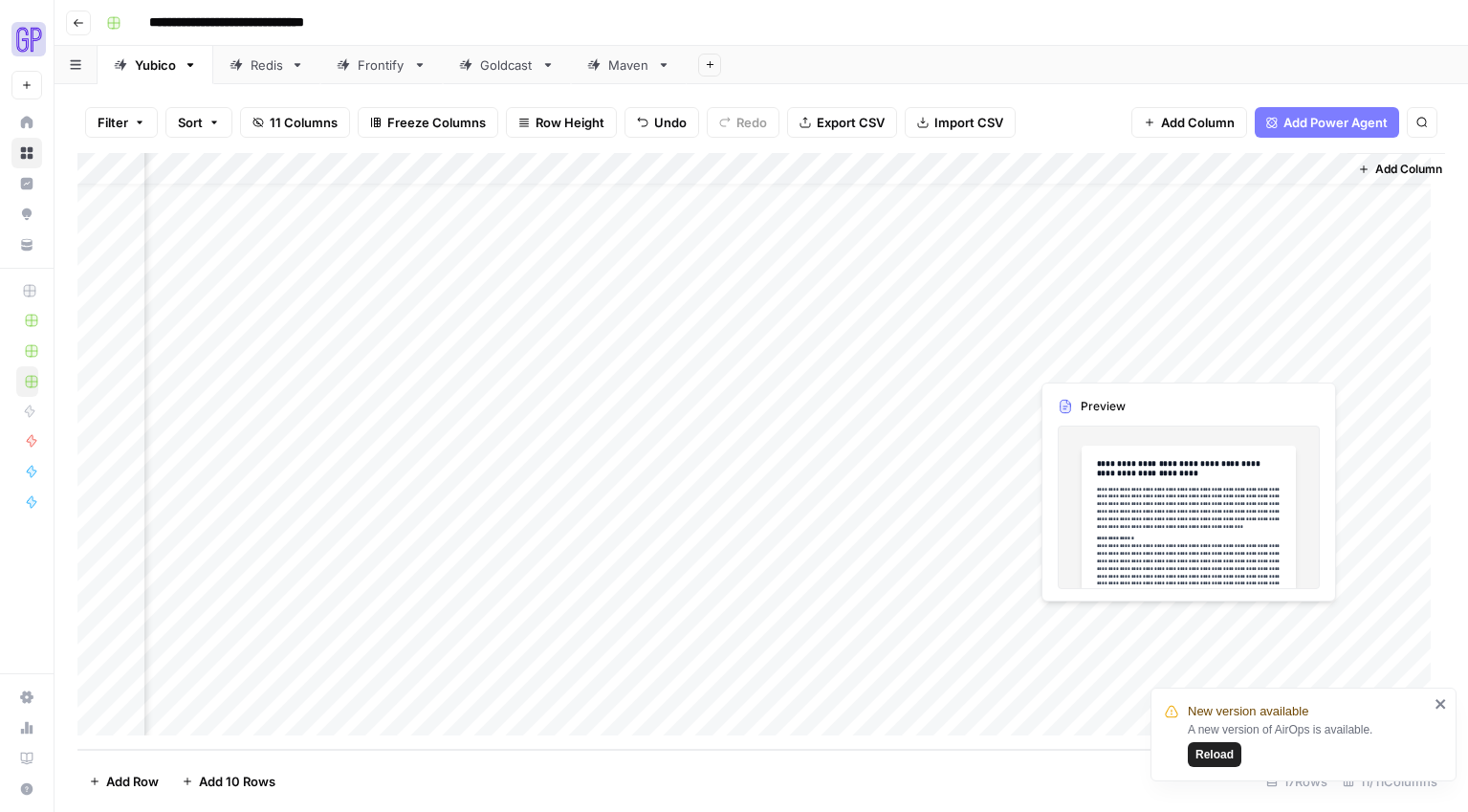
click at [1228, 623] on div "Add Column" at bounding box center [762, 450] width 1368 height 596
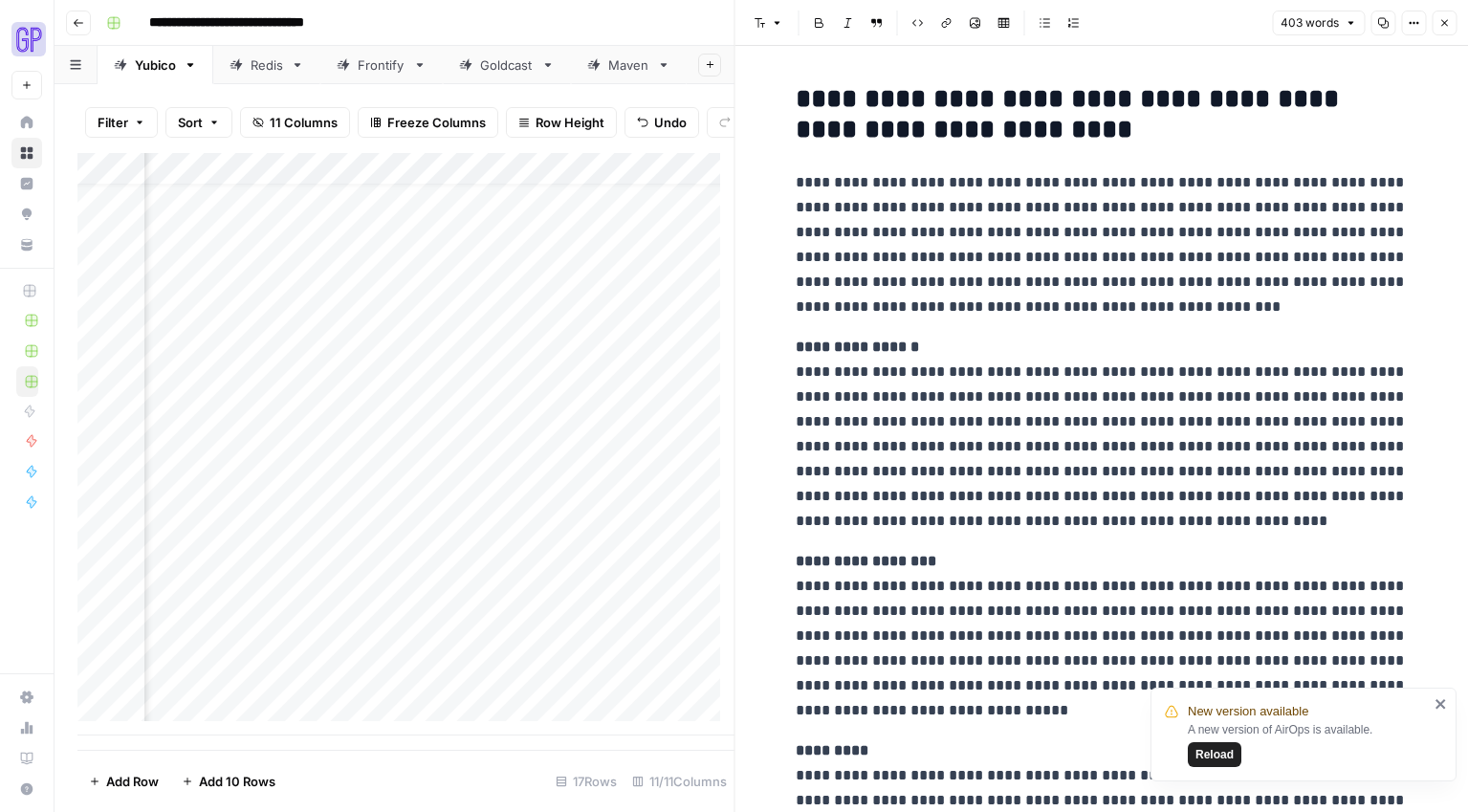
click at [1373, 28] on button "Copy" at bounding box center [1382, 23] width 25 height 25
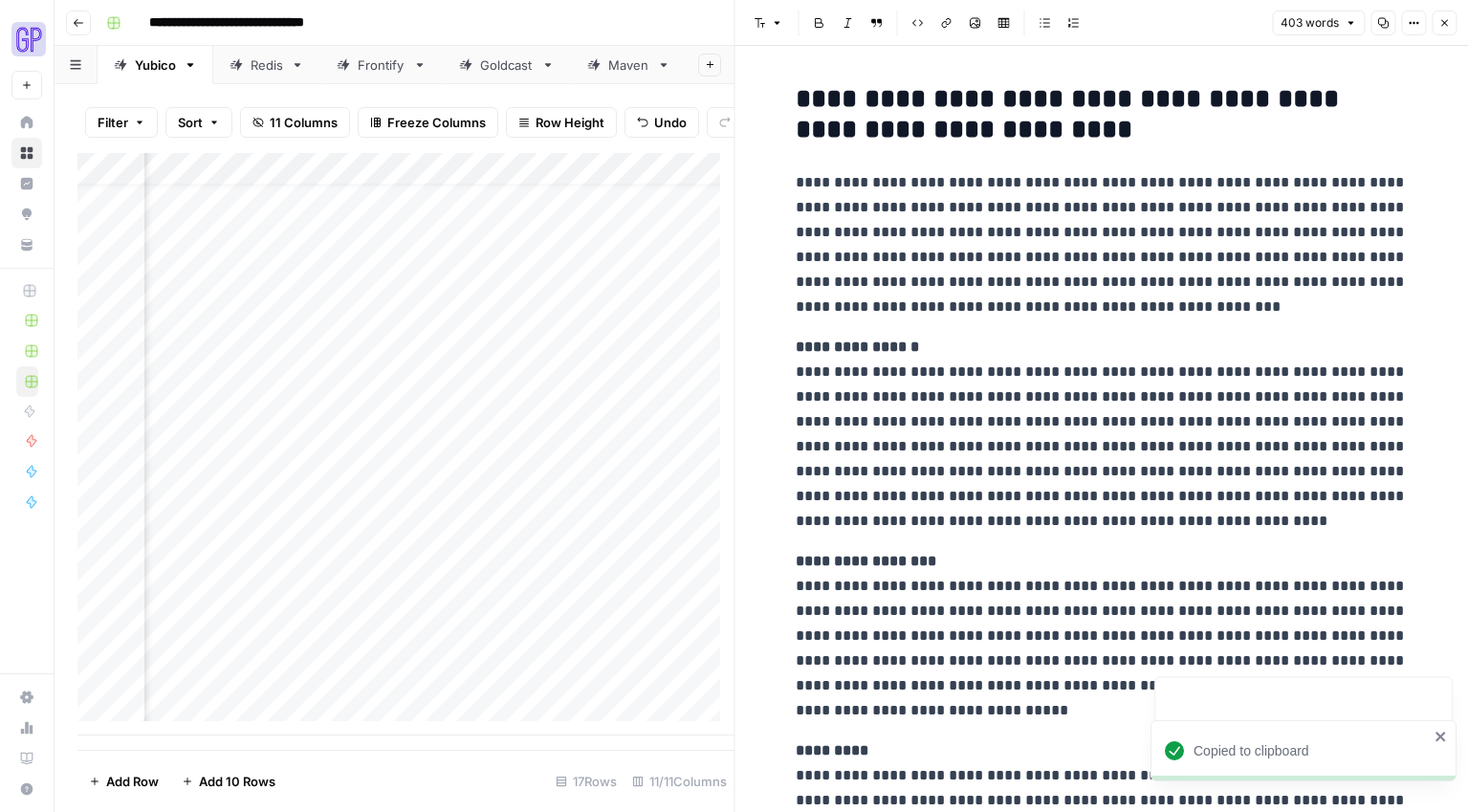
click at [1451, 23] on button "Close" at bounding box center [1444, 23] width 25 height 25
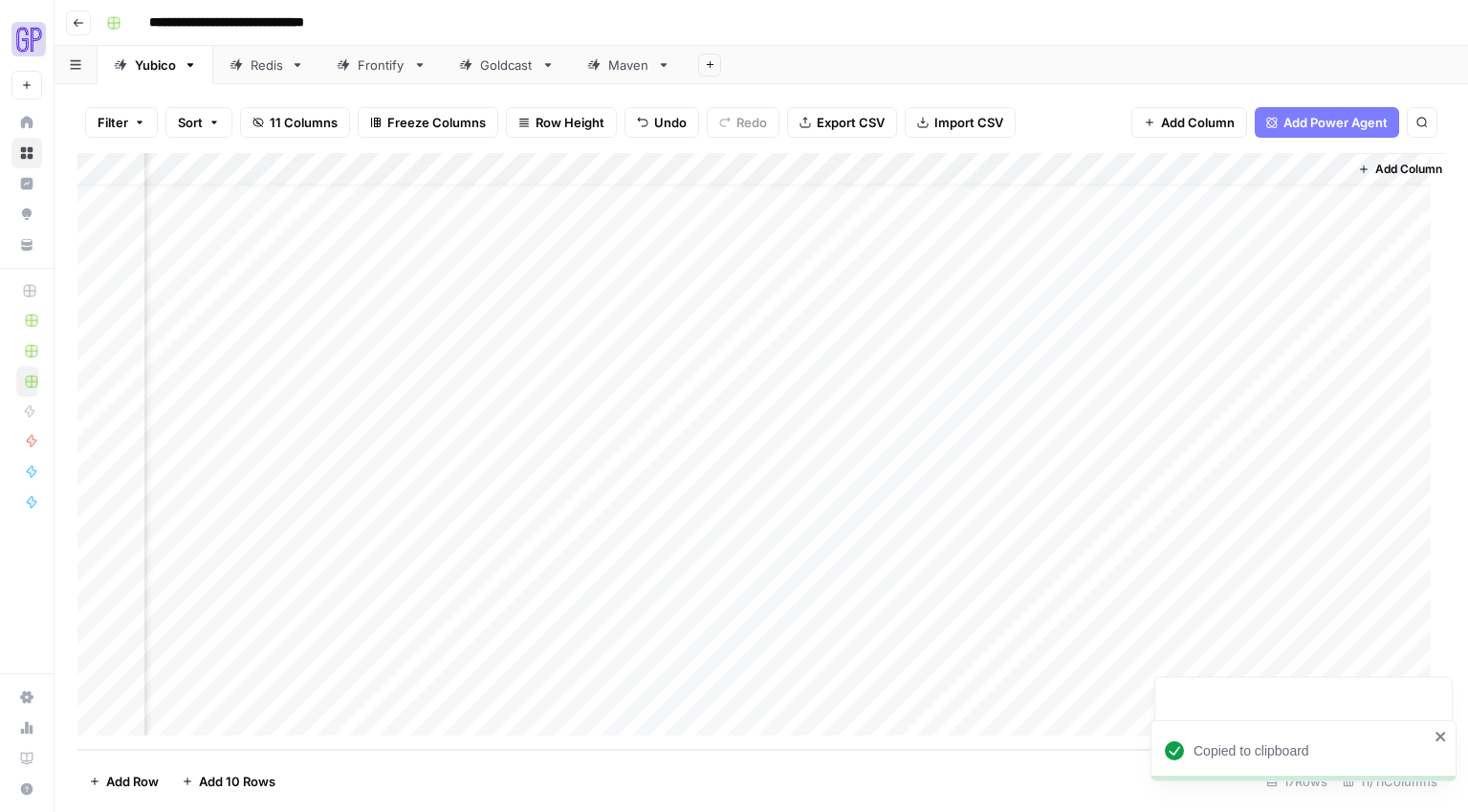
click at [753, 624] on div "Add Column" at bounding box center [762, 450] width 1368 height 596
click at [743, 535] on div "Add Column" at bounding box center [762, 450] width 1368 height 596
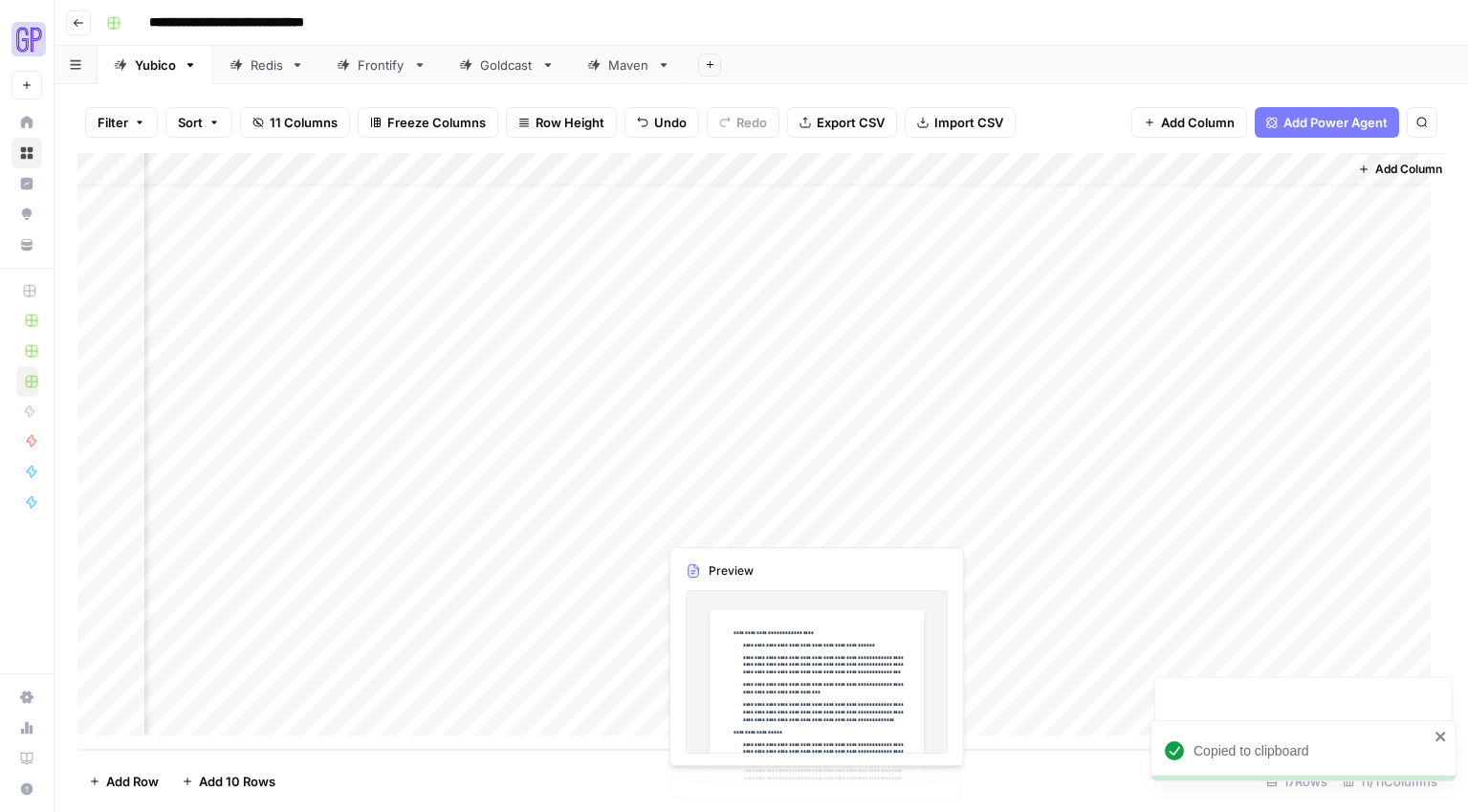
click at [596, 686] on div "Add Column" at bounding box center [762, 450] width 1368 height 596
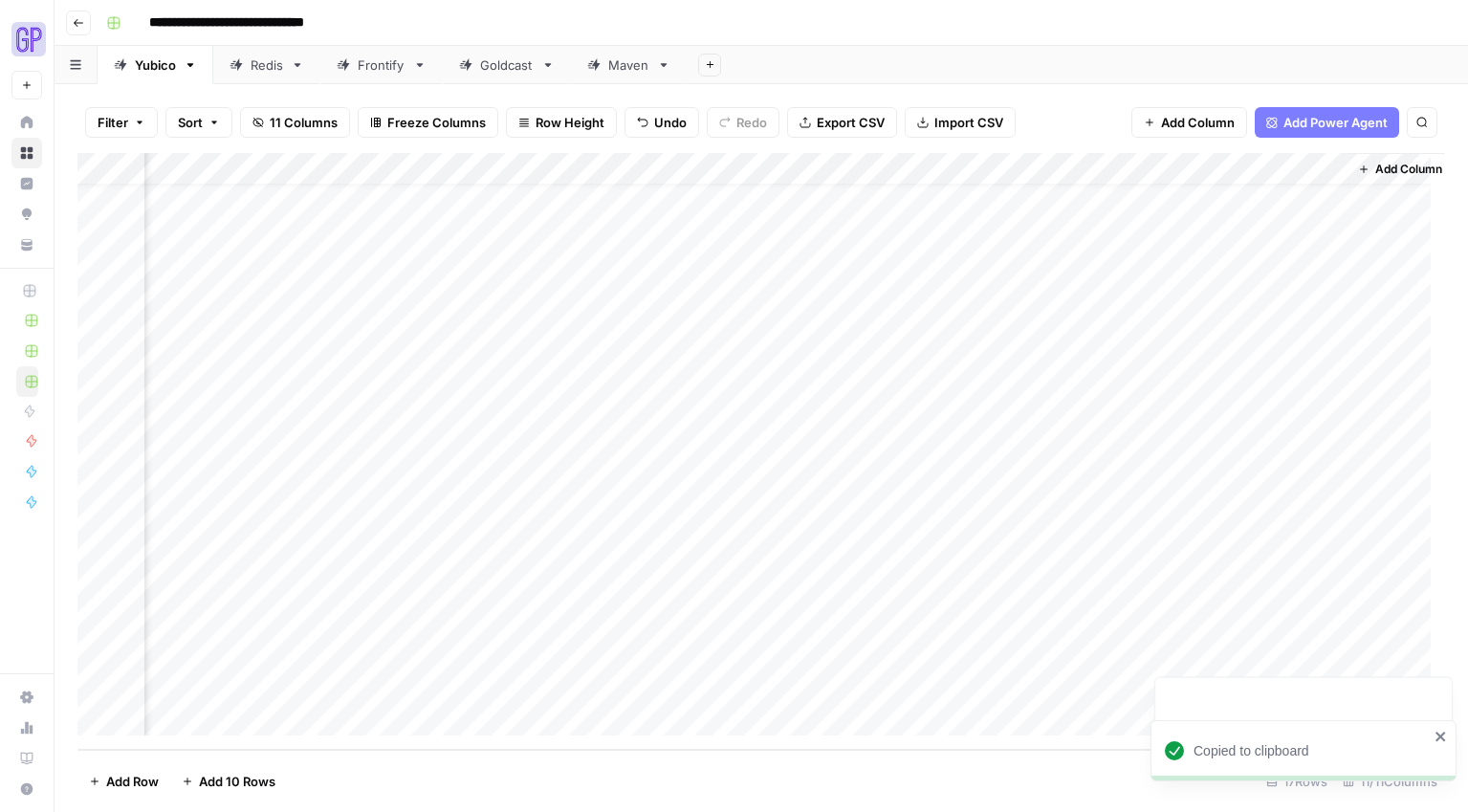
click at [696, 620] on div "Add Column" at bounding box center [762, 450] width 1368 height 596
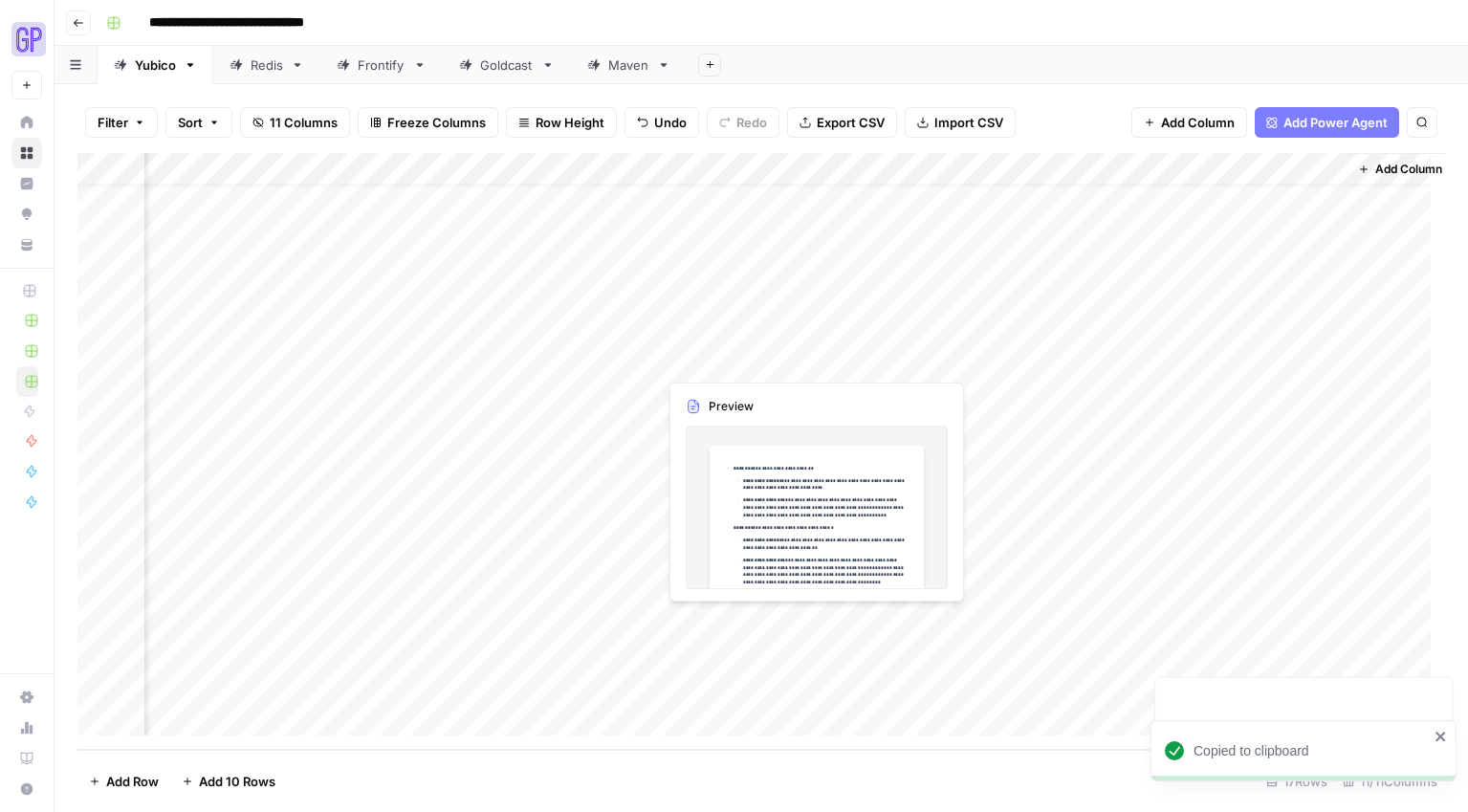
click at [696, 620] on div "Add Column" at bounding box center [762, 450] width 1368 height 596
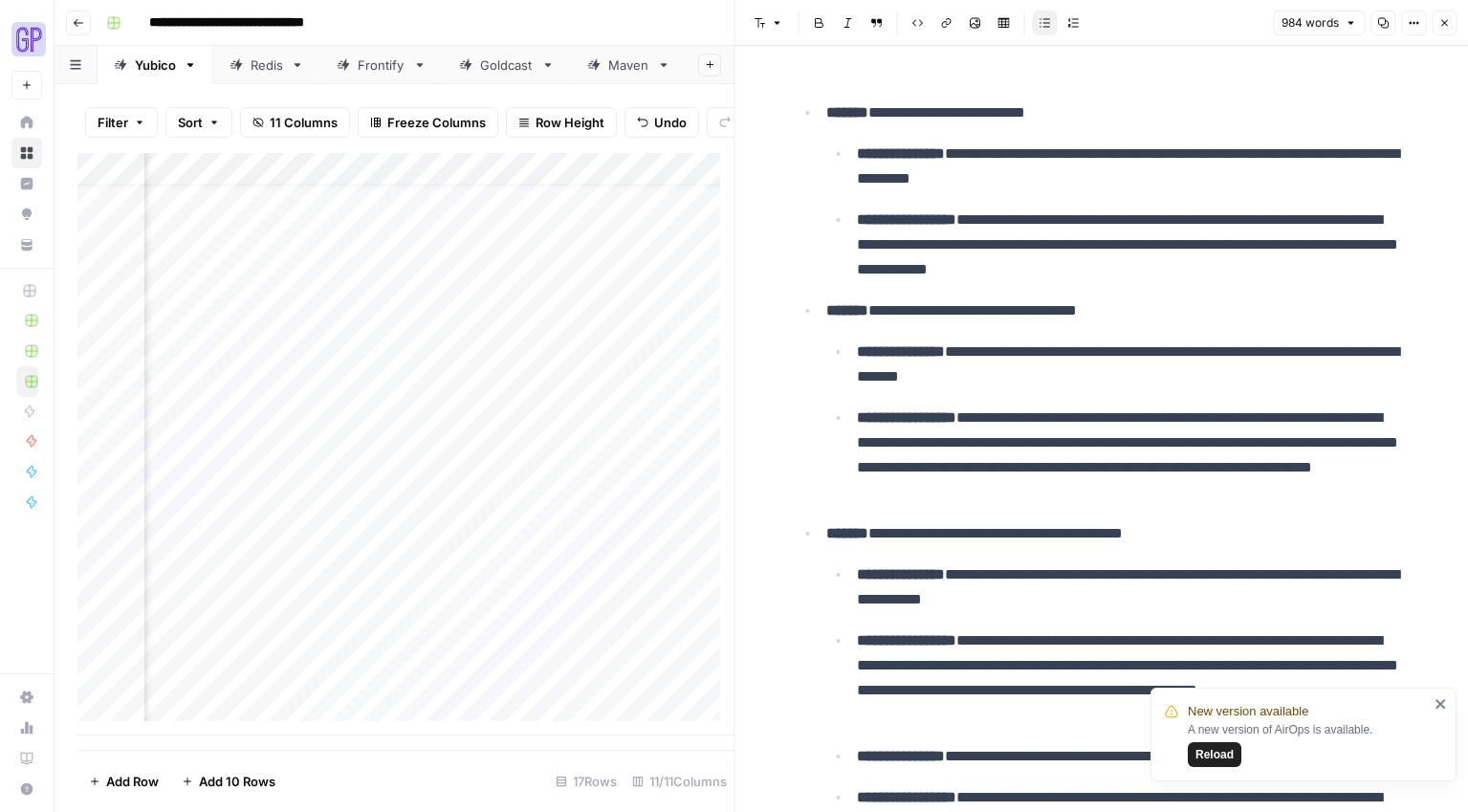
click at [1395, 28] on button "Copy" at bounding box center [1382, 23] width 25 height 25
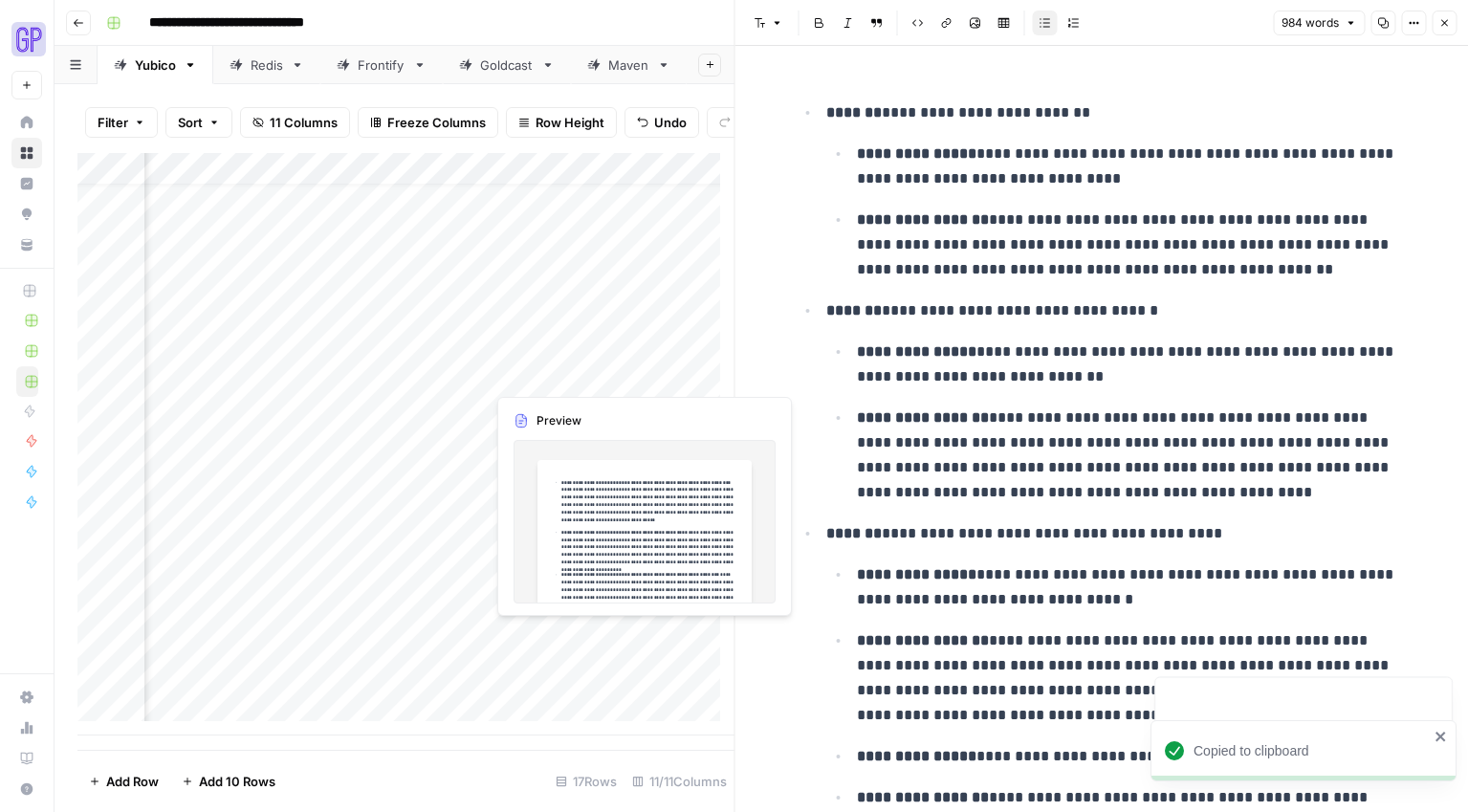
click at [572, 627] on div "Add Column" at bounding box center [406, 443] width 658 height 582
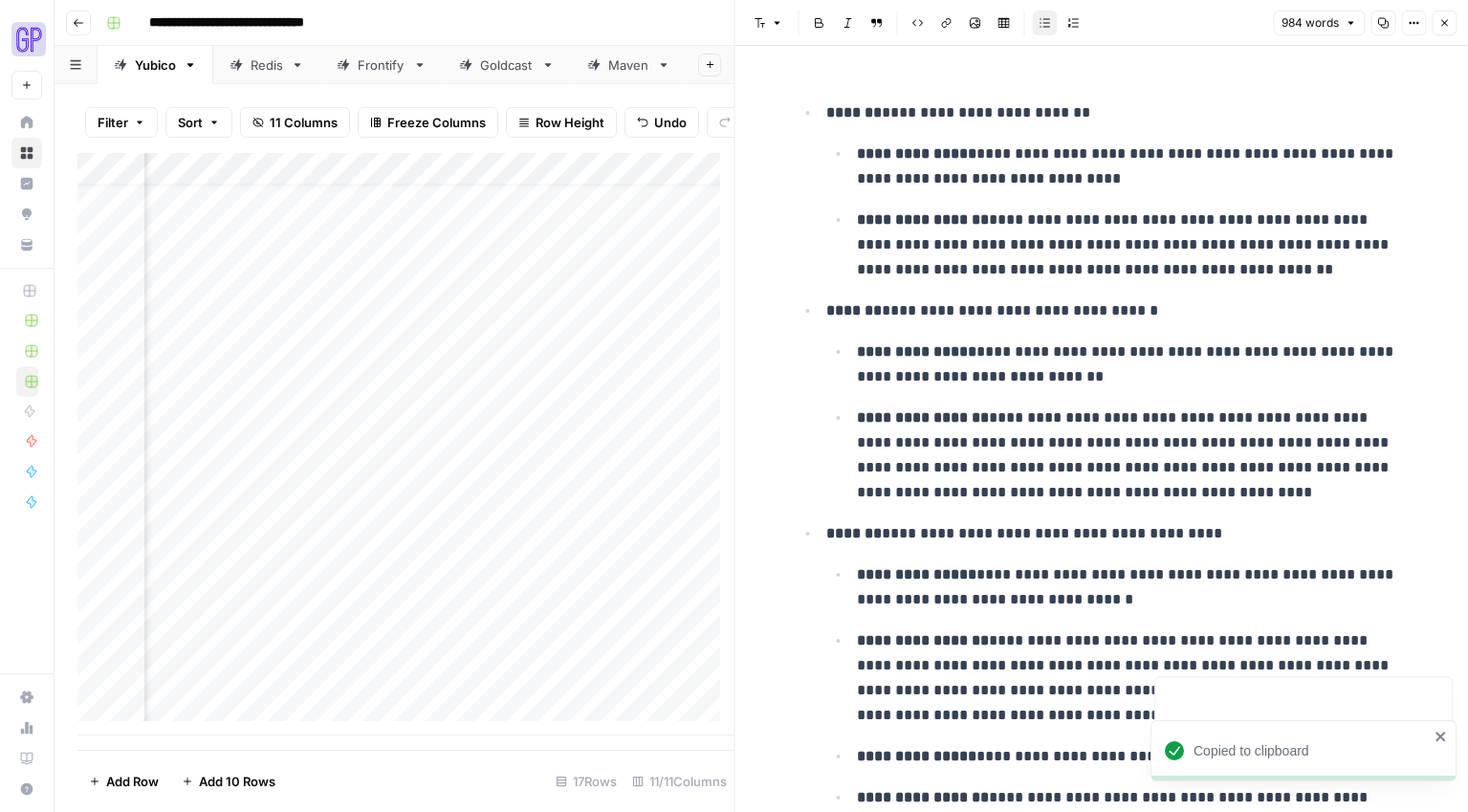
click at [574, 640] on div "Add Column" at bounding box center [406, 443] width 658 height 582
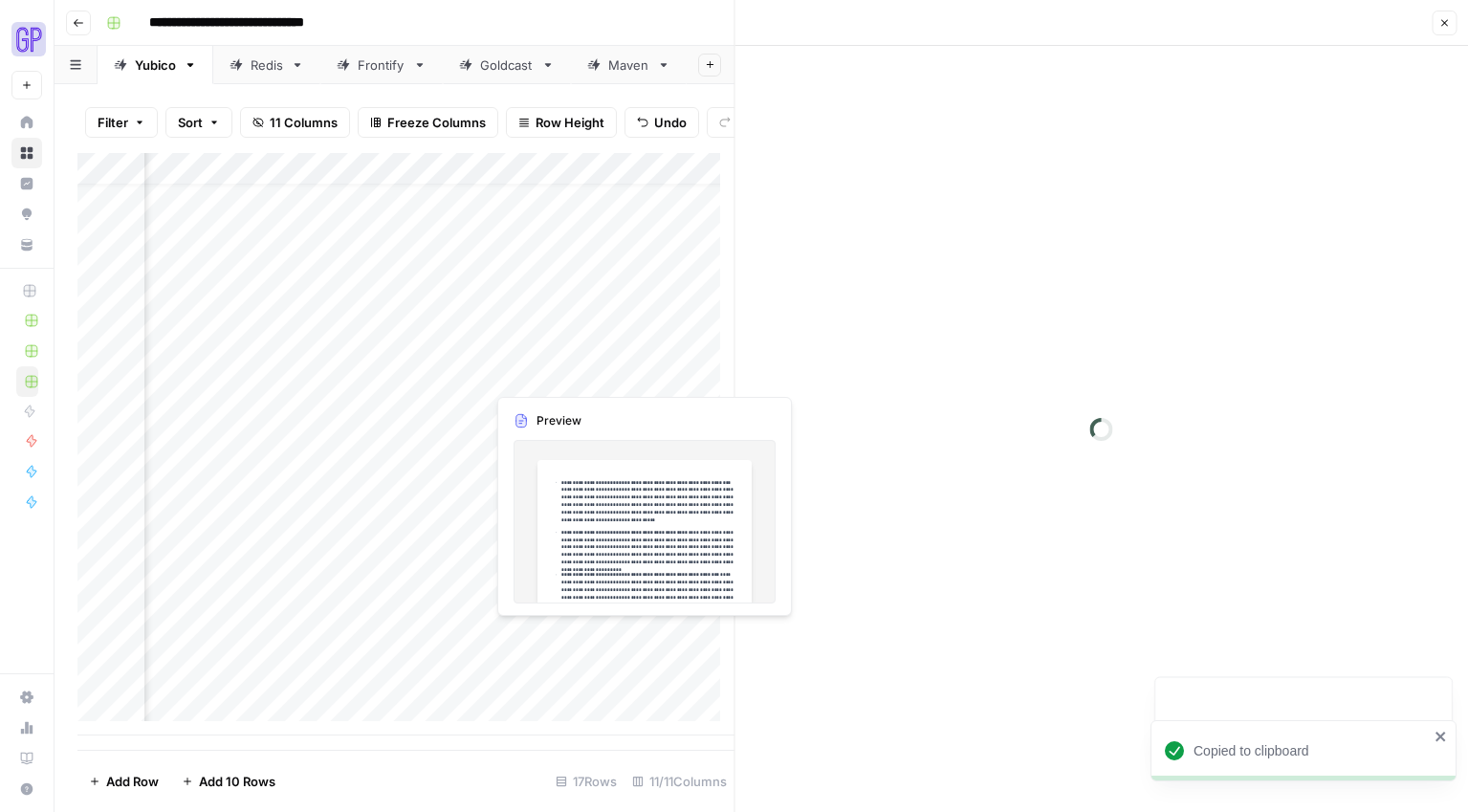
click at [574, 640] on div at bounding box center [573, 637] width 175 height 35
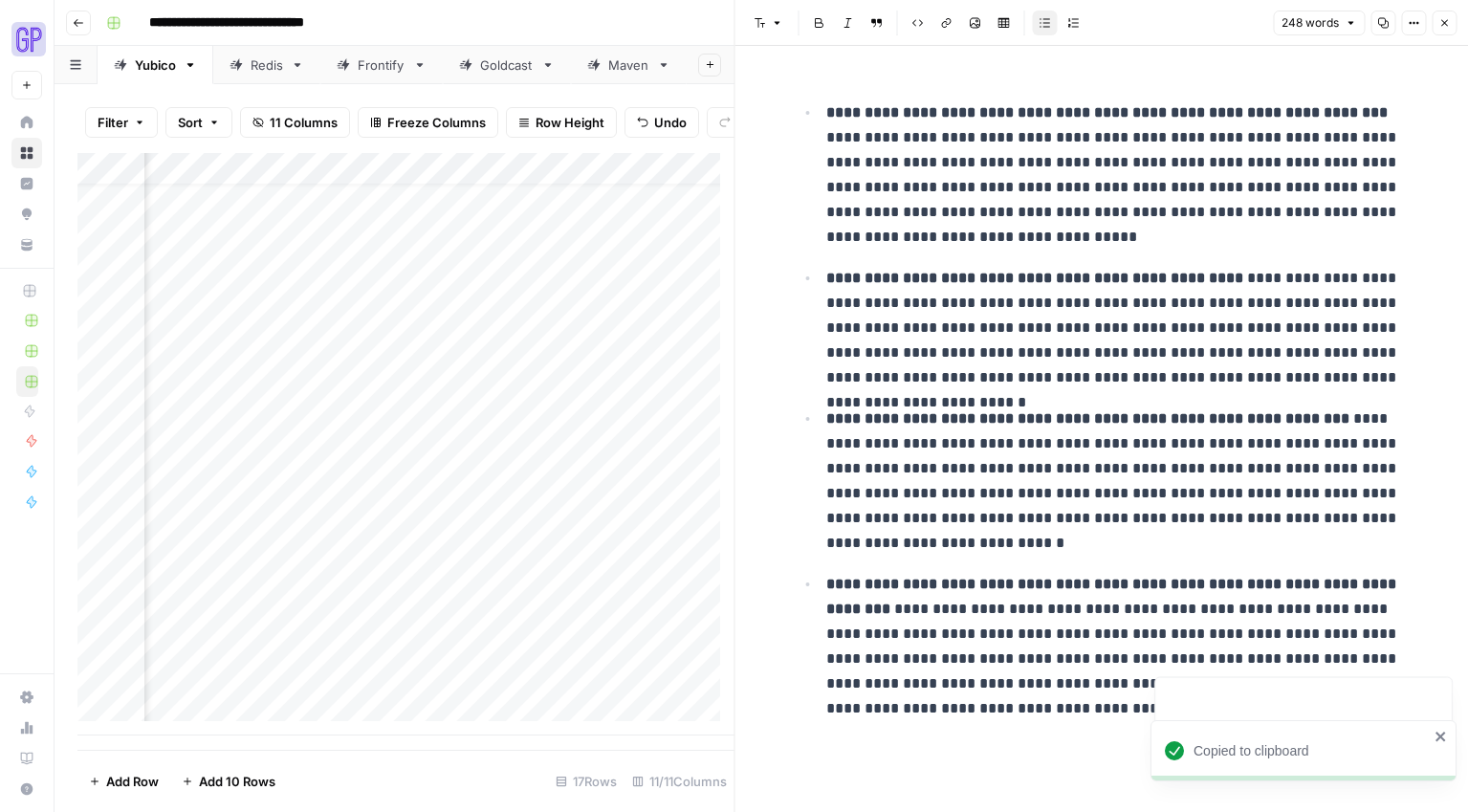
click at [1387, 20] on icon "button" at bounding box center [1383, 23] width 12 height 12
click at [359, 631] on div "Add Column" at bounding box center [406, 443] width 658 height 582
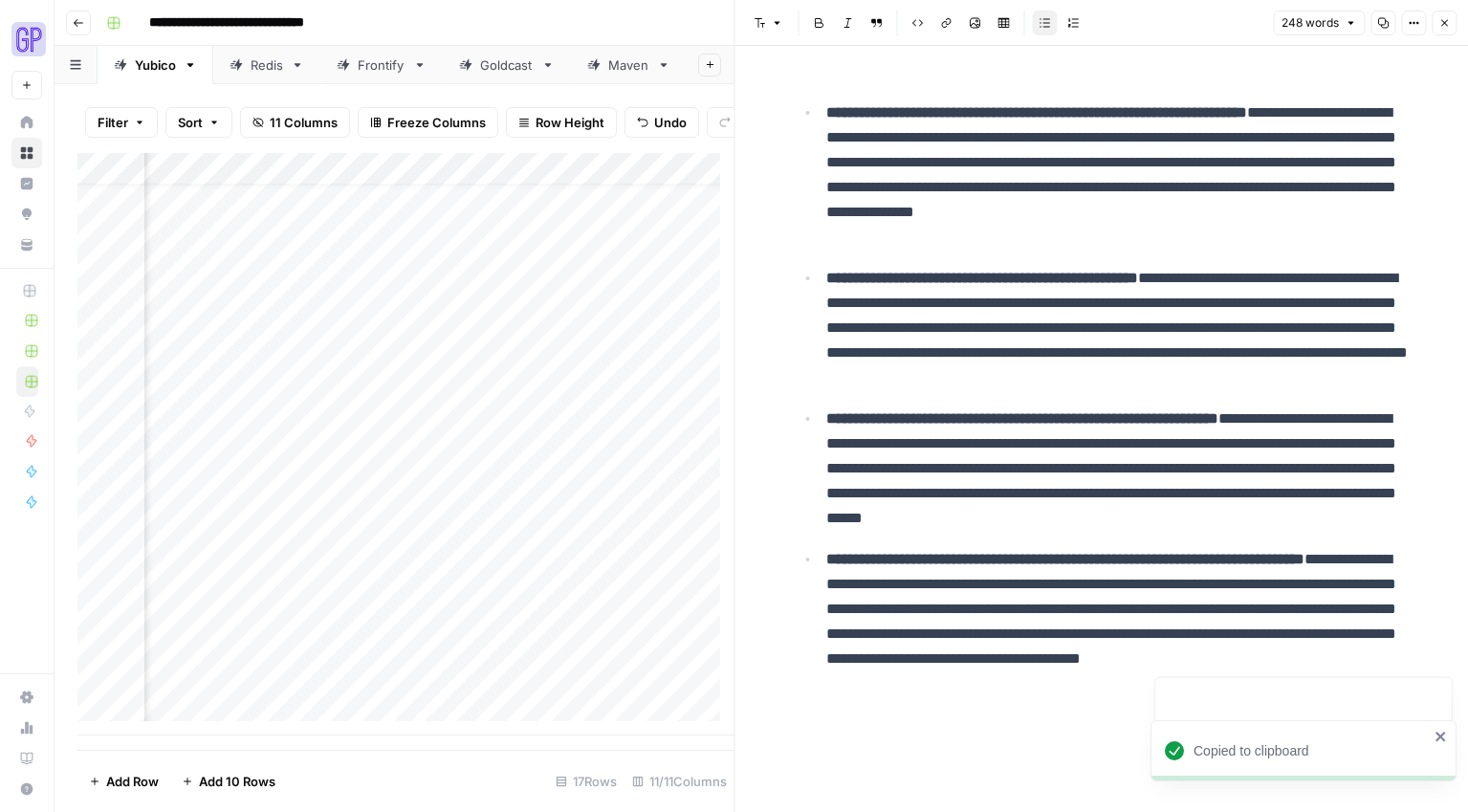
click at [404, 636] on div "Add Column" at bounding box center [406, 443] width 658 height 582
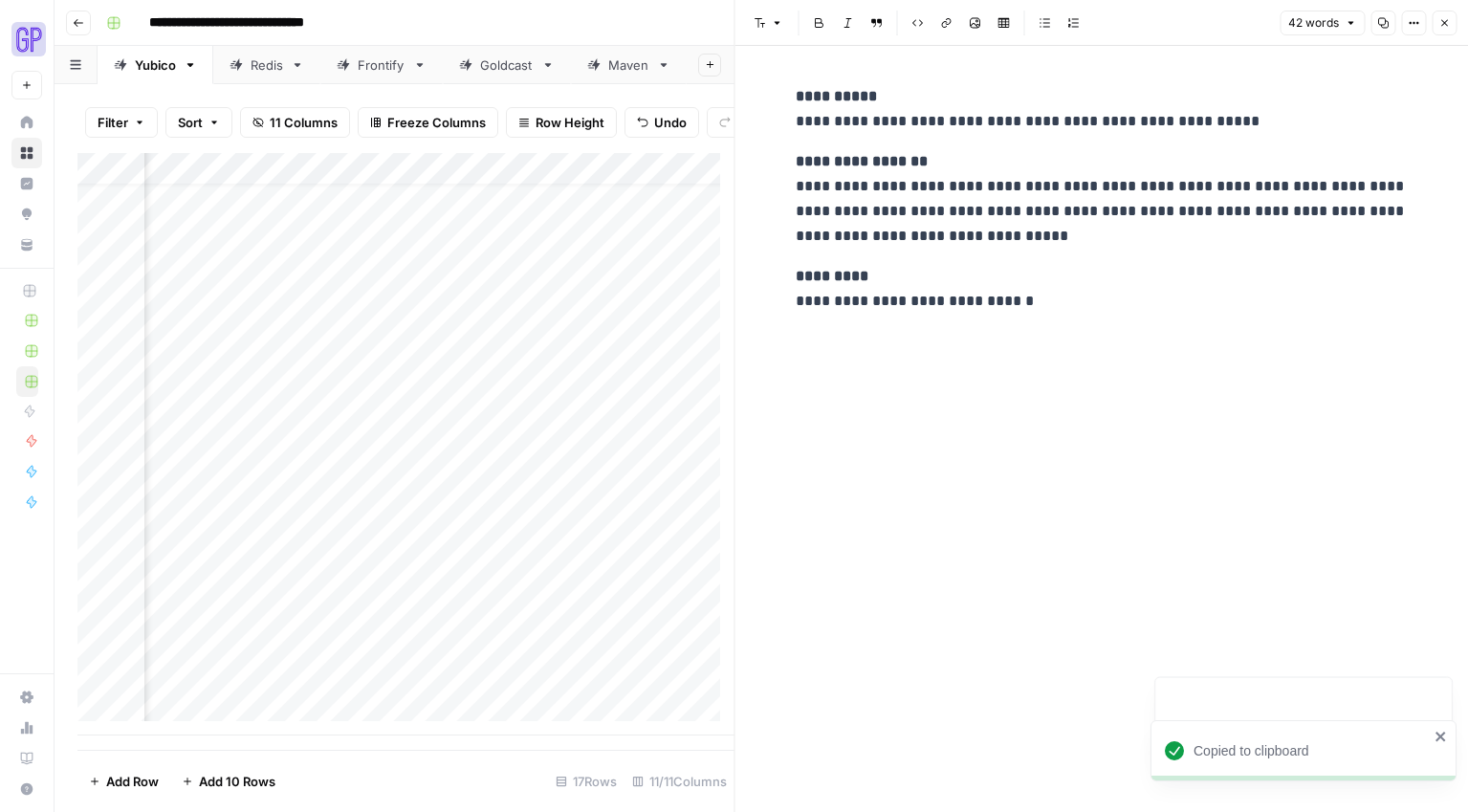
click at [1388, 26] on icon "button" at bounding box center [1383, 23] width 12 height 12
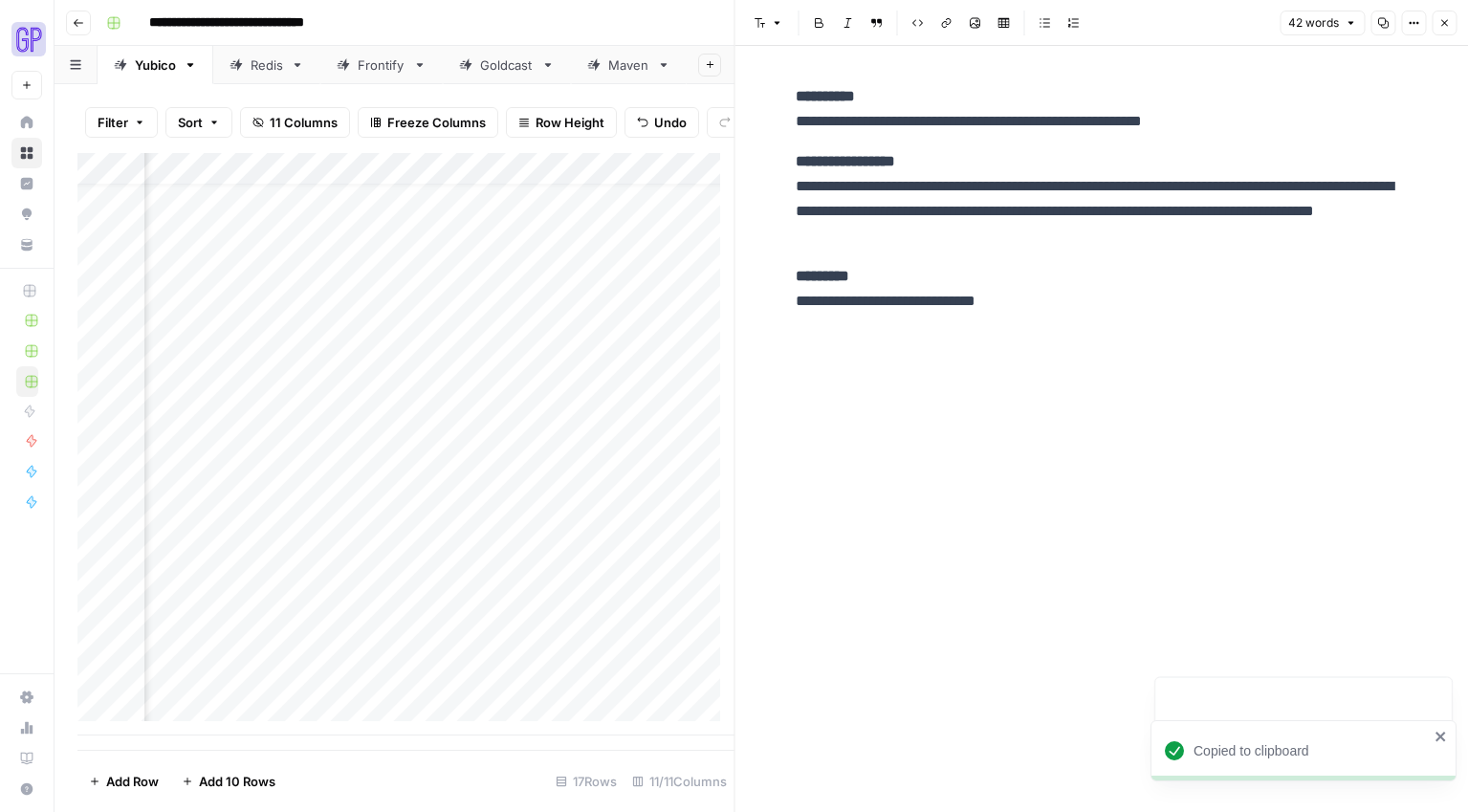
click at [196, 638] on div "Add Column" at bounding box center [406, 443] width 658 height 582
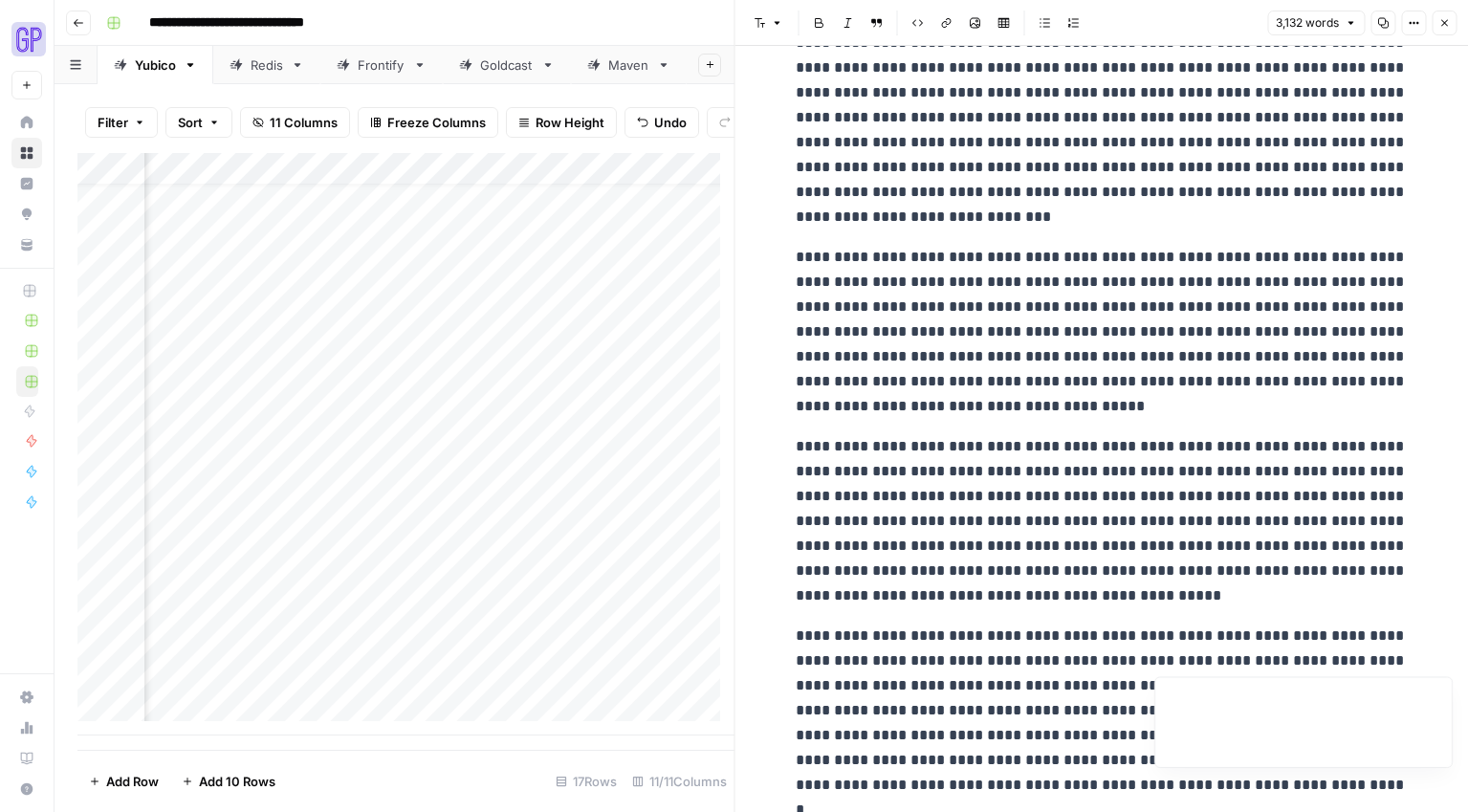
scroll to position [8298, 0]
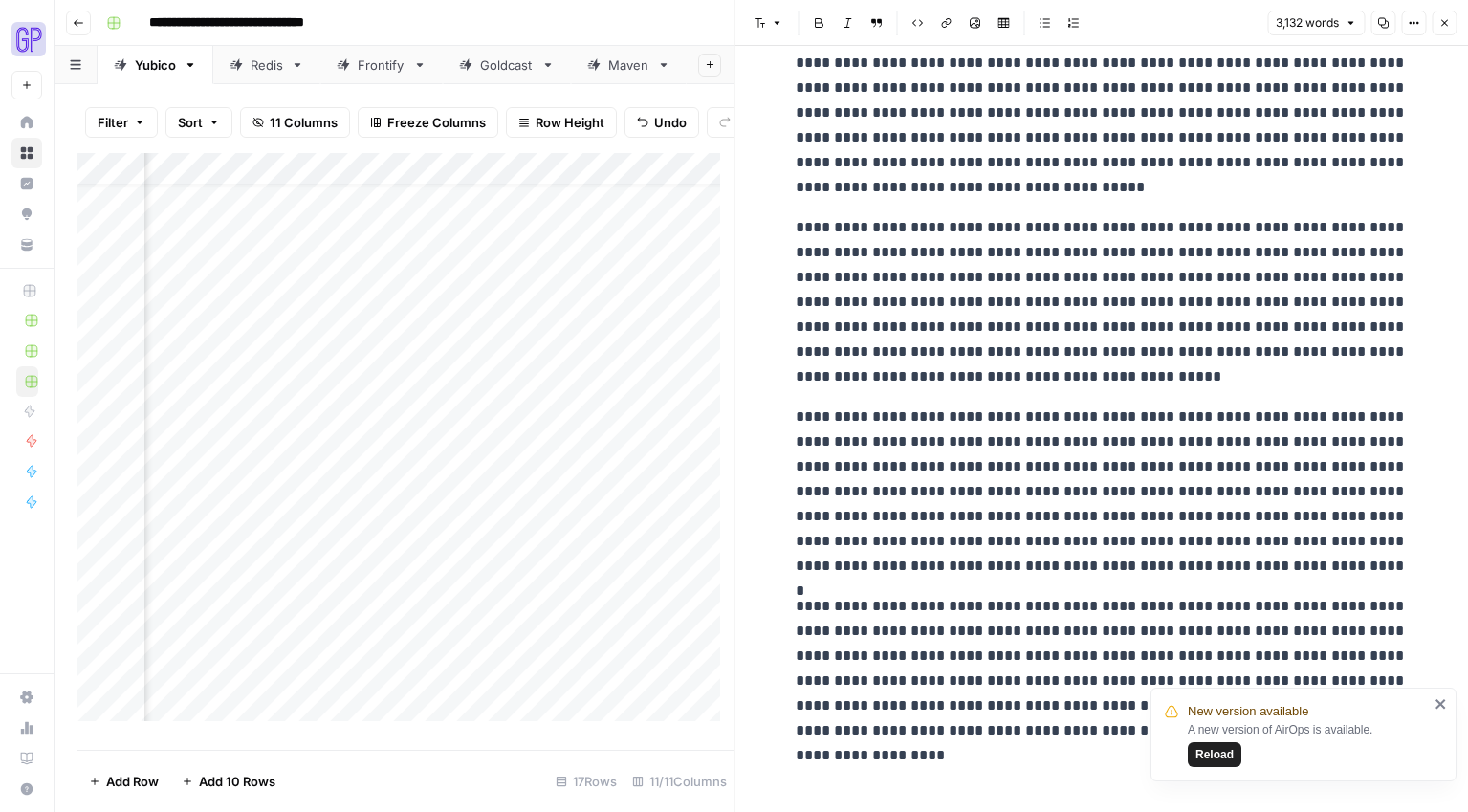
click at [1161, 499] on p "**********" at bounding box center [1101, 491] width 612 height 174
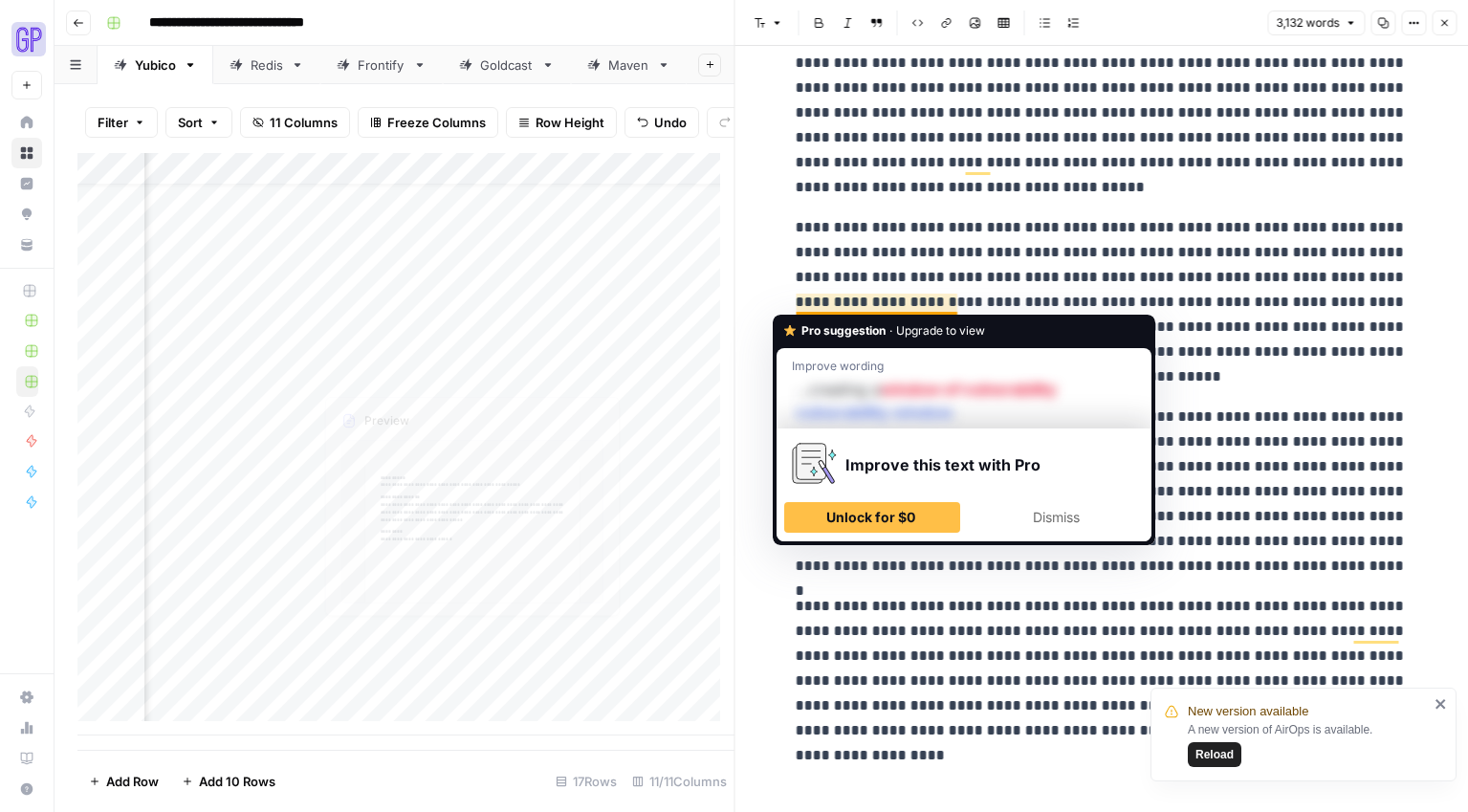
scroll to position [8289, 0]
